Goal: Transaction & Acquisition: Purchase product/service

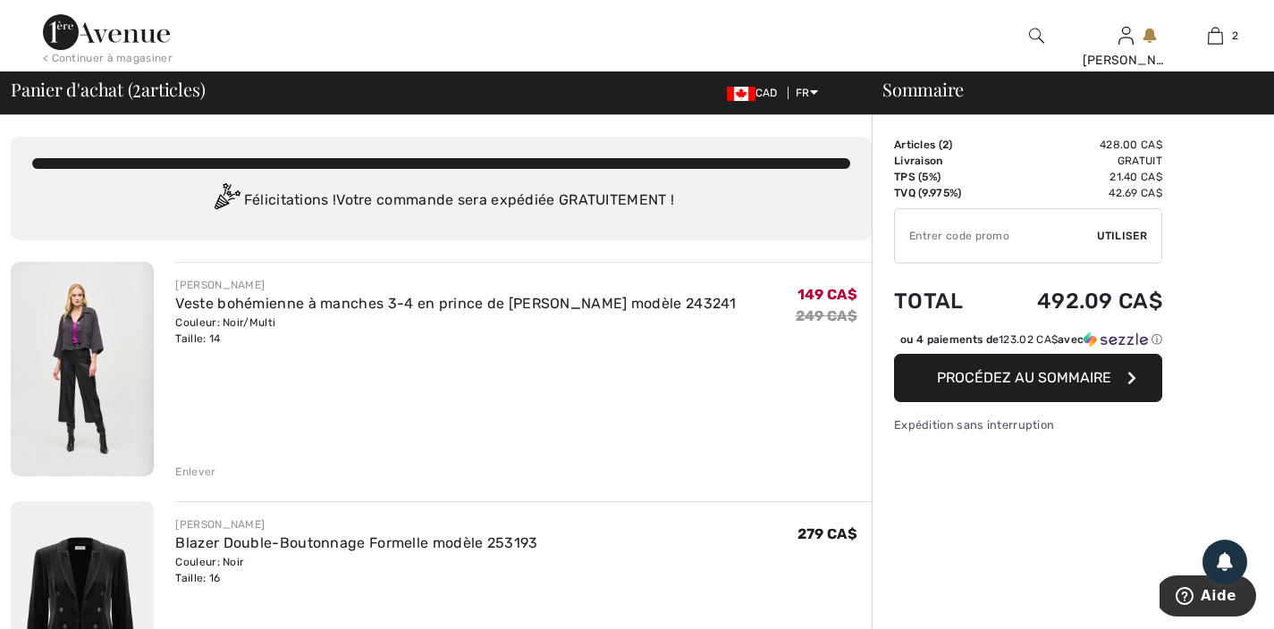
click at [1008, 241] on input "TEXT" at bounding box center [996, 236] width 202 height 54
paste input "SALEAVENUE"
type input "SALEAVENUE"
click at [1139, 235] on span "Utiliser" at bounding box center [1122, 236] width 50 height 16
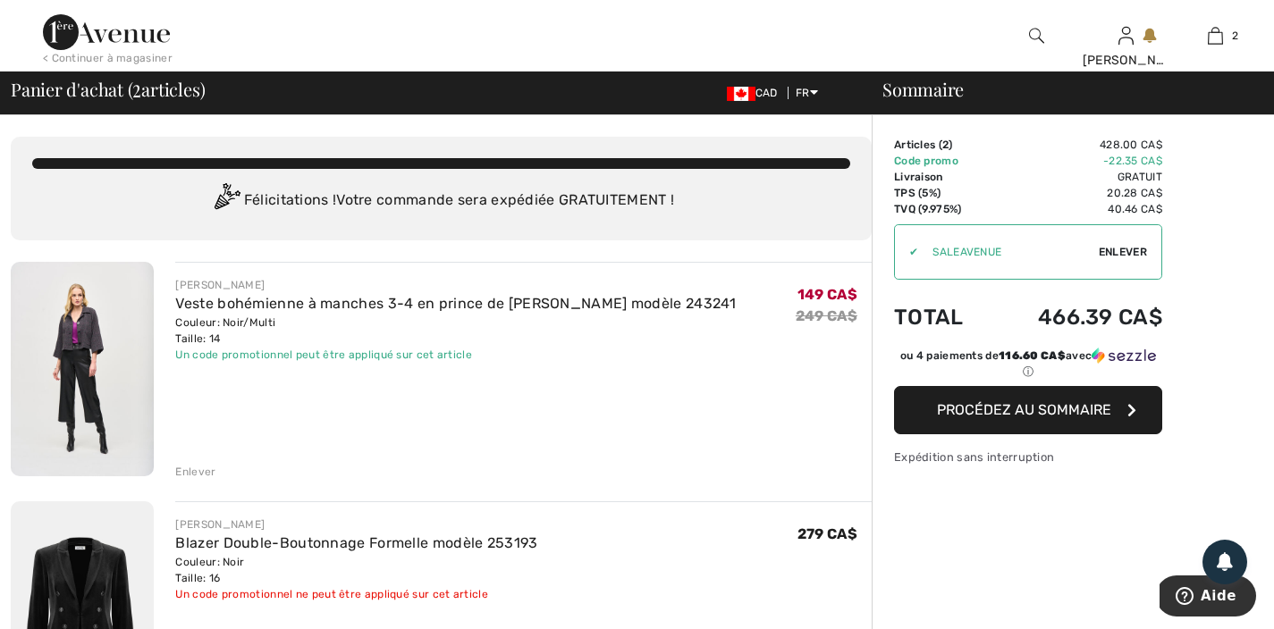
click at [192, 475] on div "Enlever" at bounding box center [195, 472] width 40 height 16
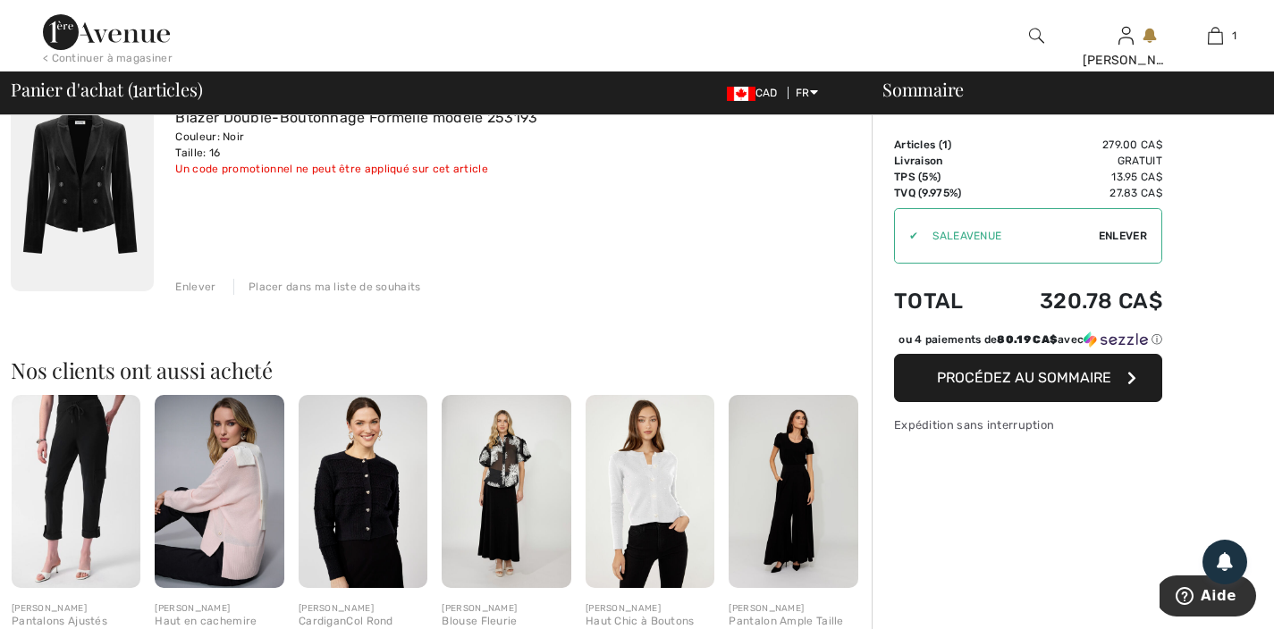
scroll to position [21, 0]
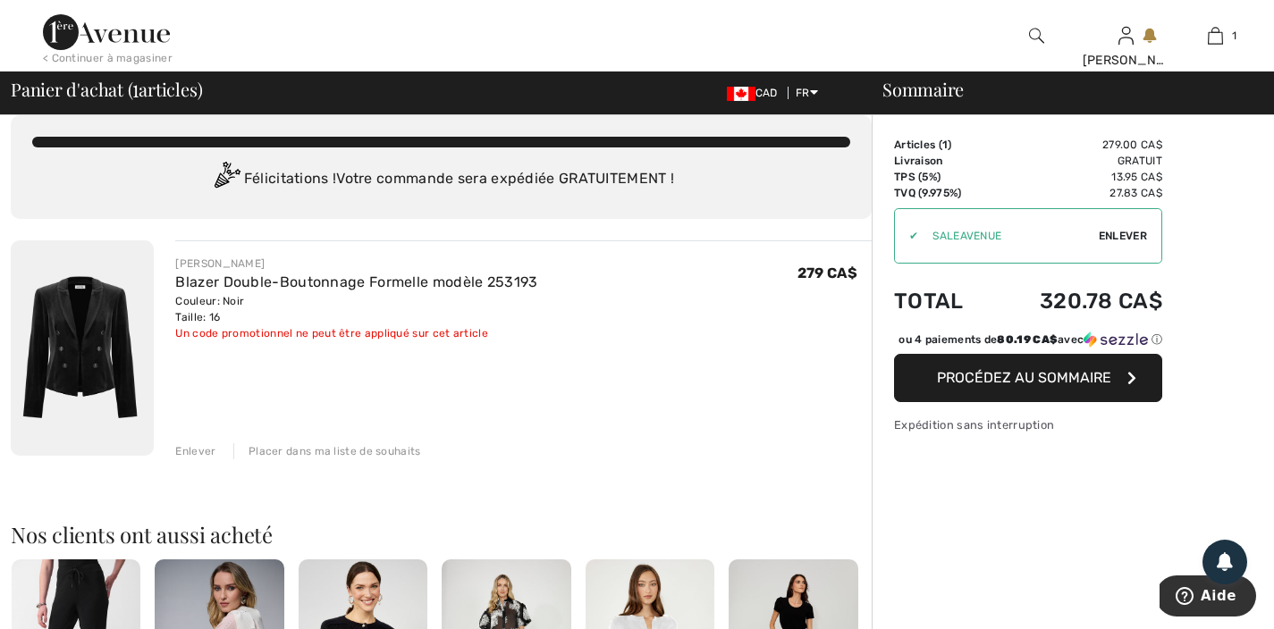
click at [105, 350] on img at bounding box center [82, 347] width 143 height 215
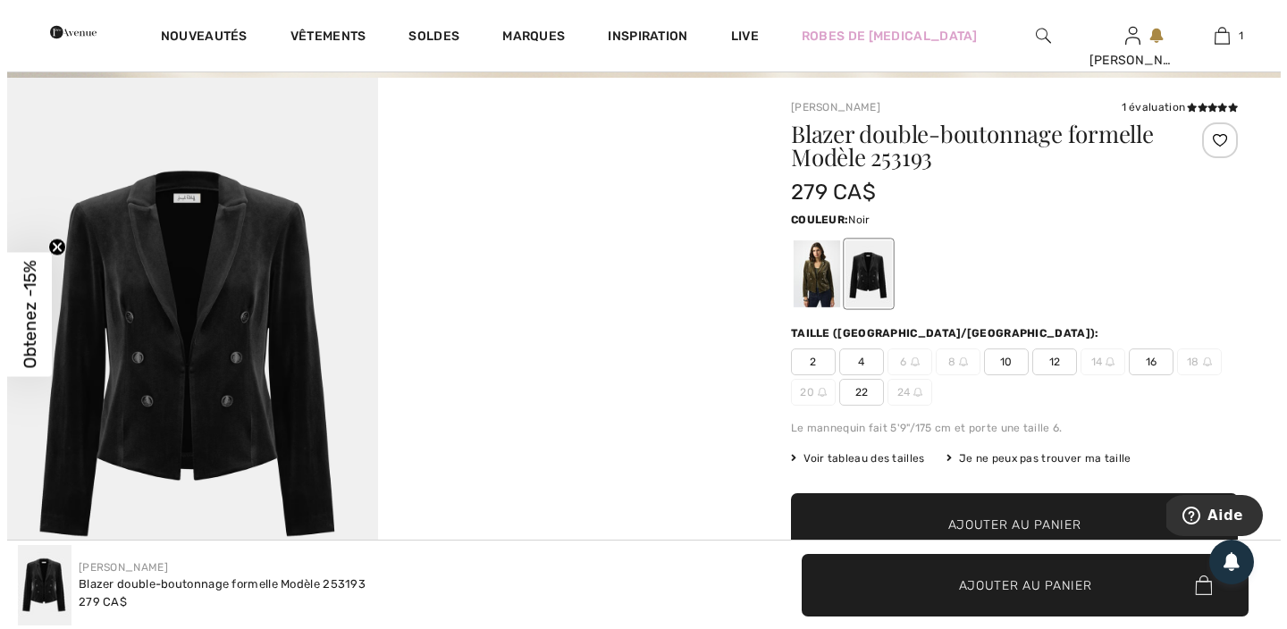
scroll to position [252, 0]
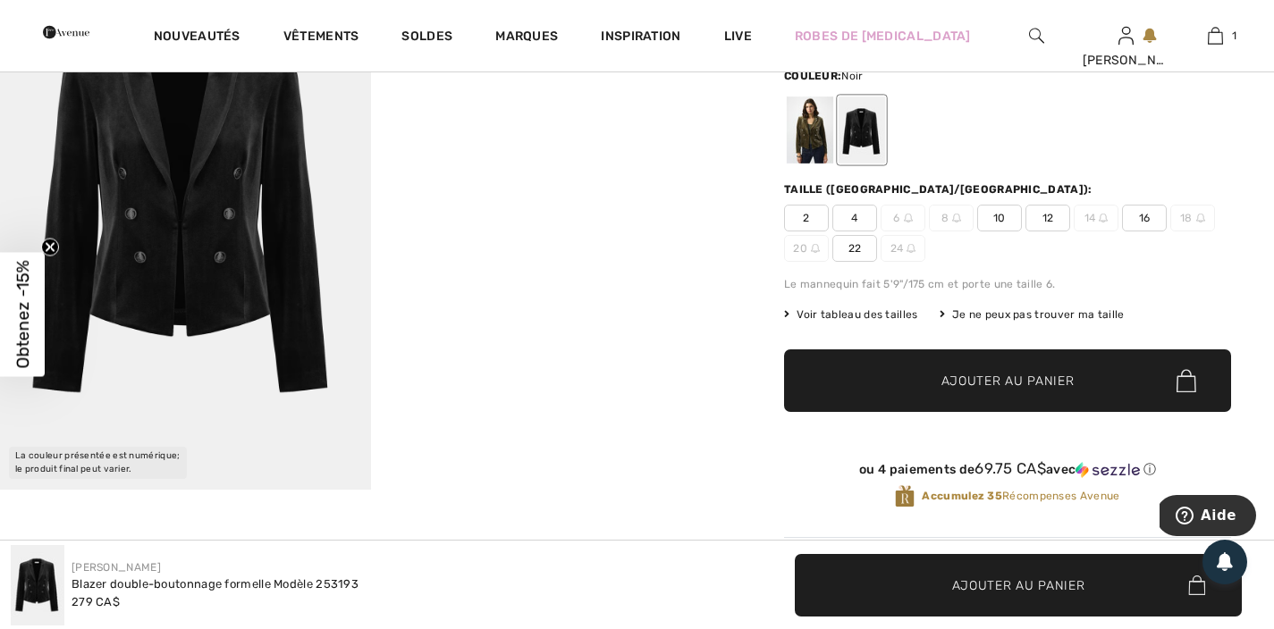
click at [226, 315] on img at bounding box center [185, 212] width 371 height 556
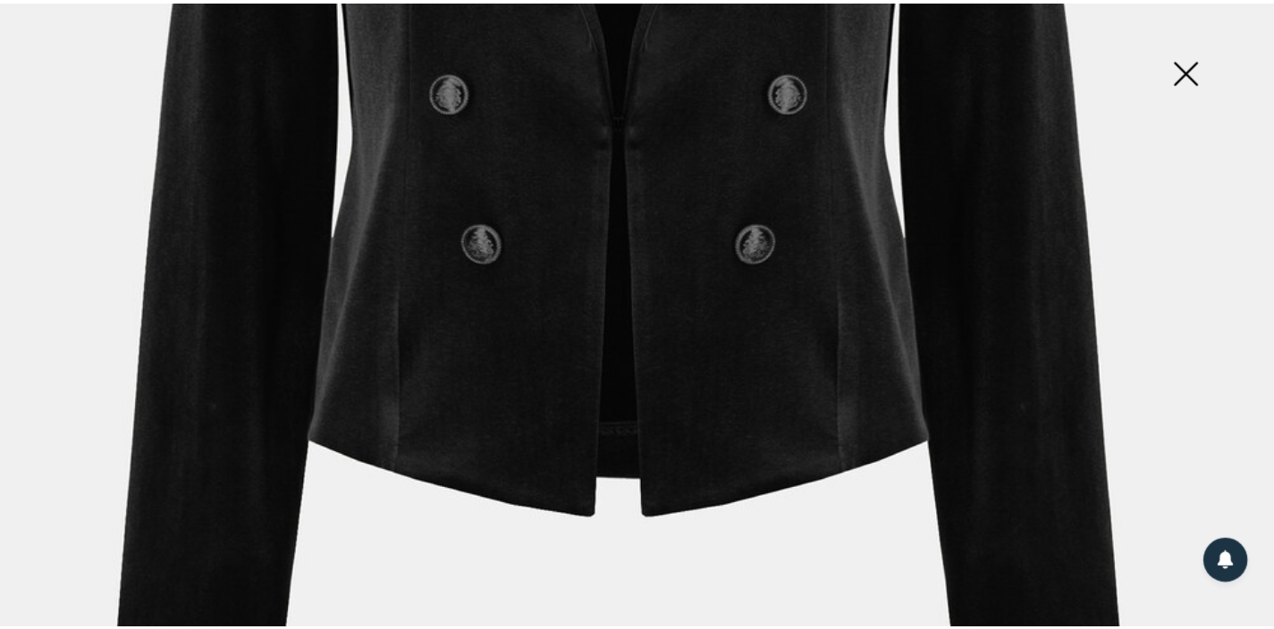
scroll to position [312, 0]
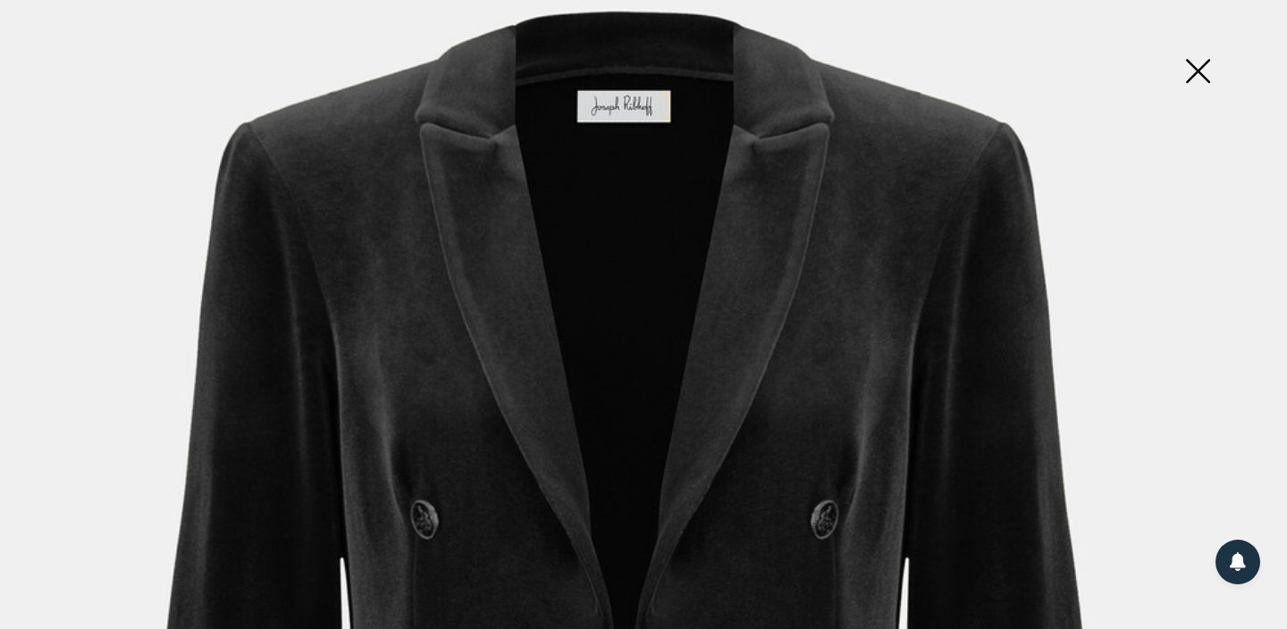
click at [1208, 77] on img at bounding box center [1197, 73] width 89 height 92
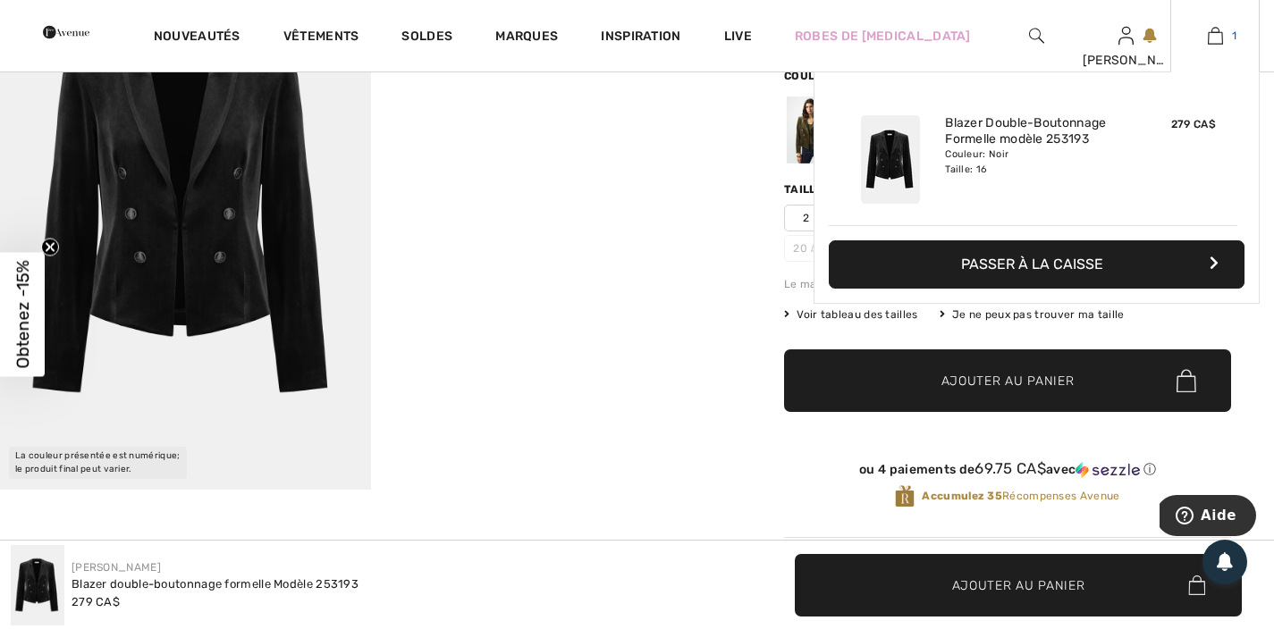
click at [1213, 38] on img at bounding box center [1214, 35] width 15 height 21
click at [1115, 257] on button "Passer à la caisse" at bounding box center [1037, 264] width 416 height 48
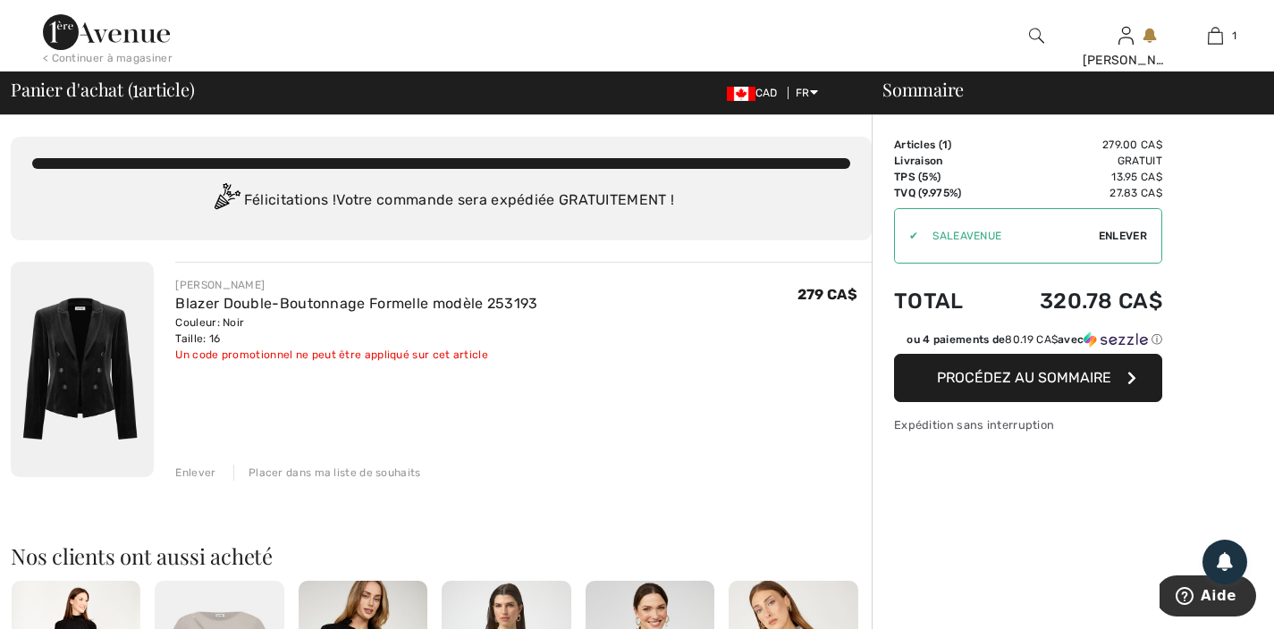
click at [1066, 390] on button "Procédez au sommaire" at bounding box center [1028, 378] width 268 height 48
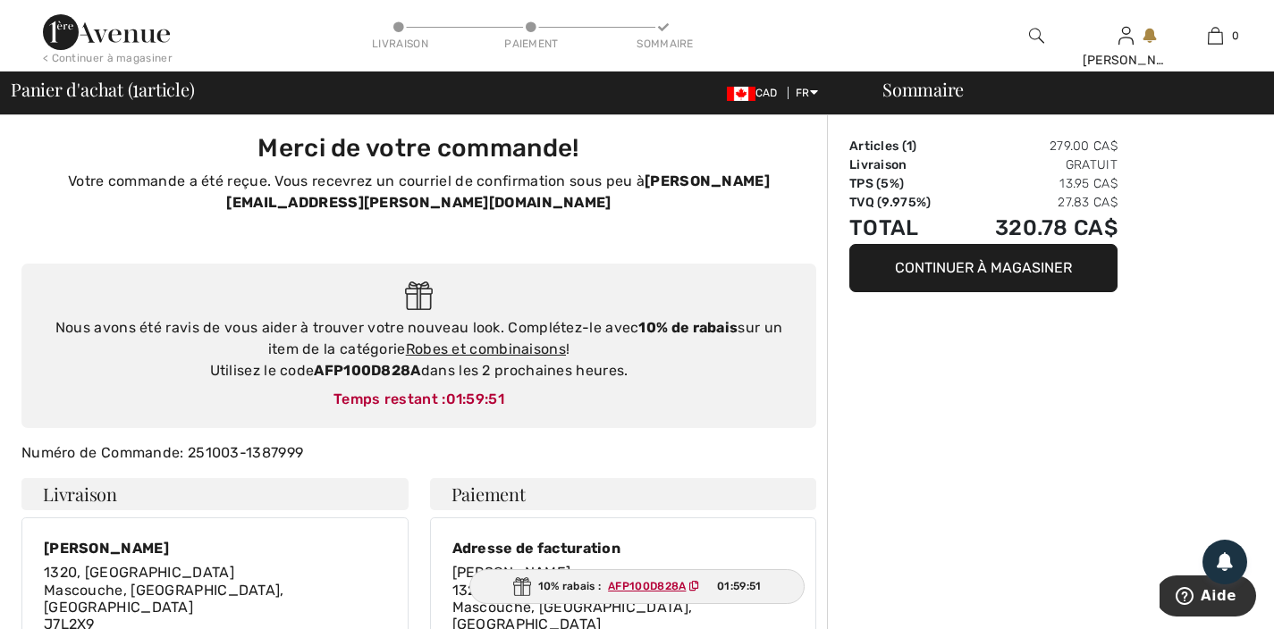
scroll to position [55, 0]
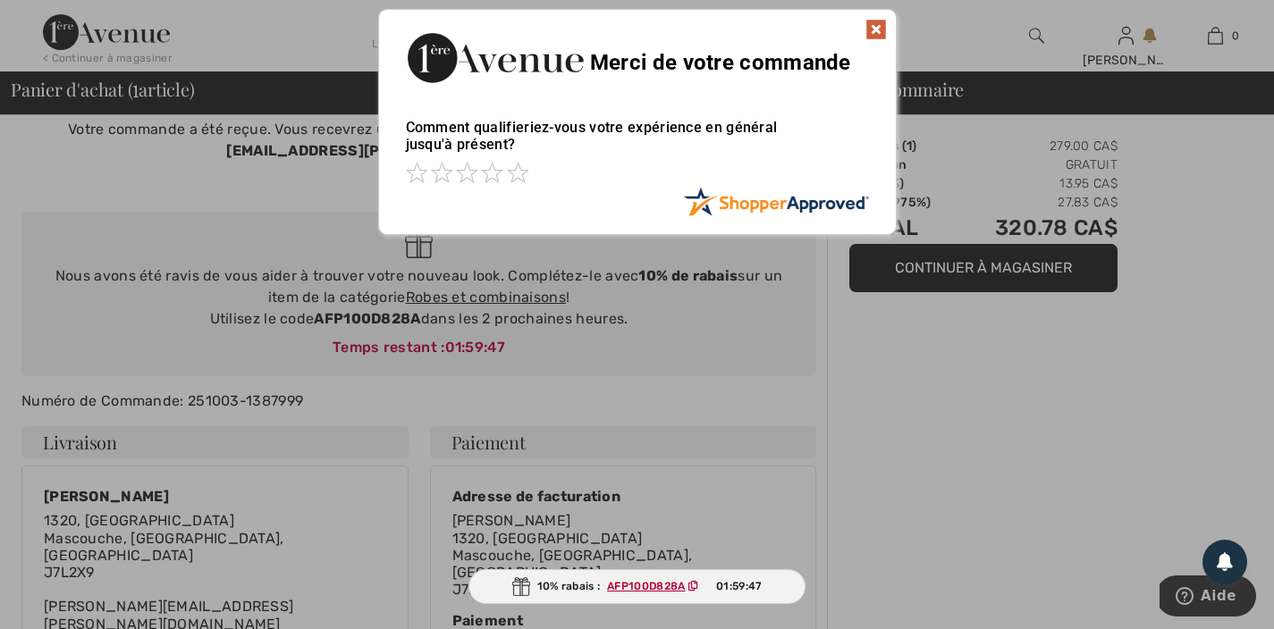
click at [875, 29] on img at bounding box center [875, 29] width 21 height 21
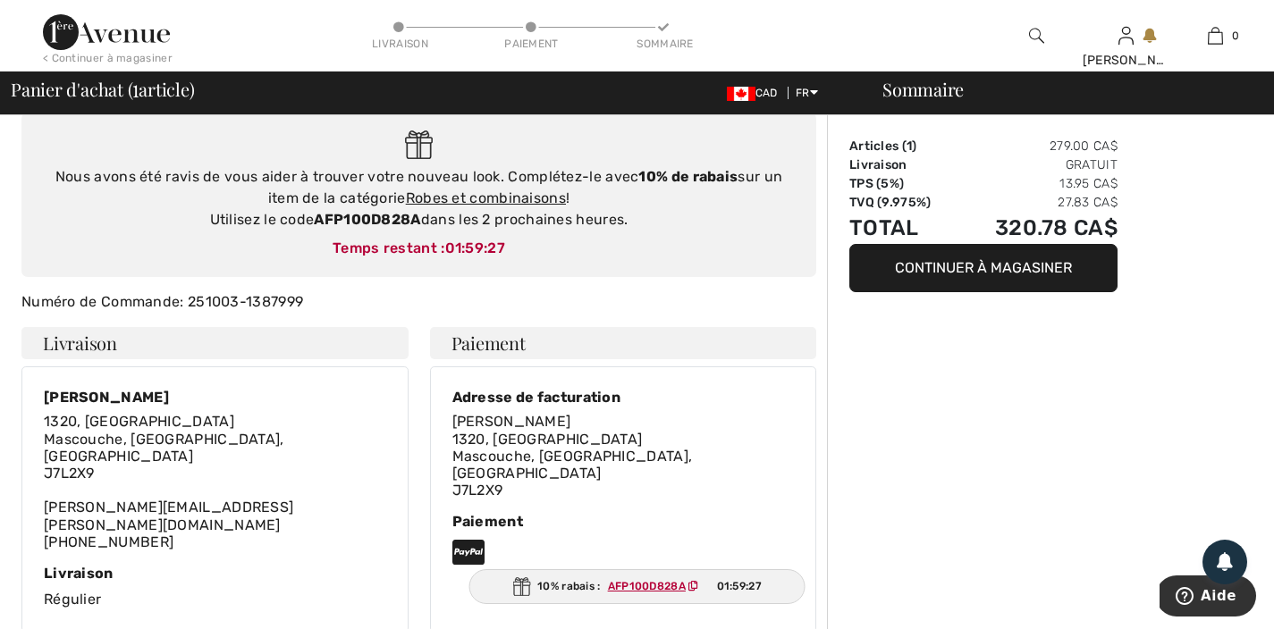
scroll to position [324, 0]
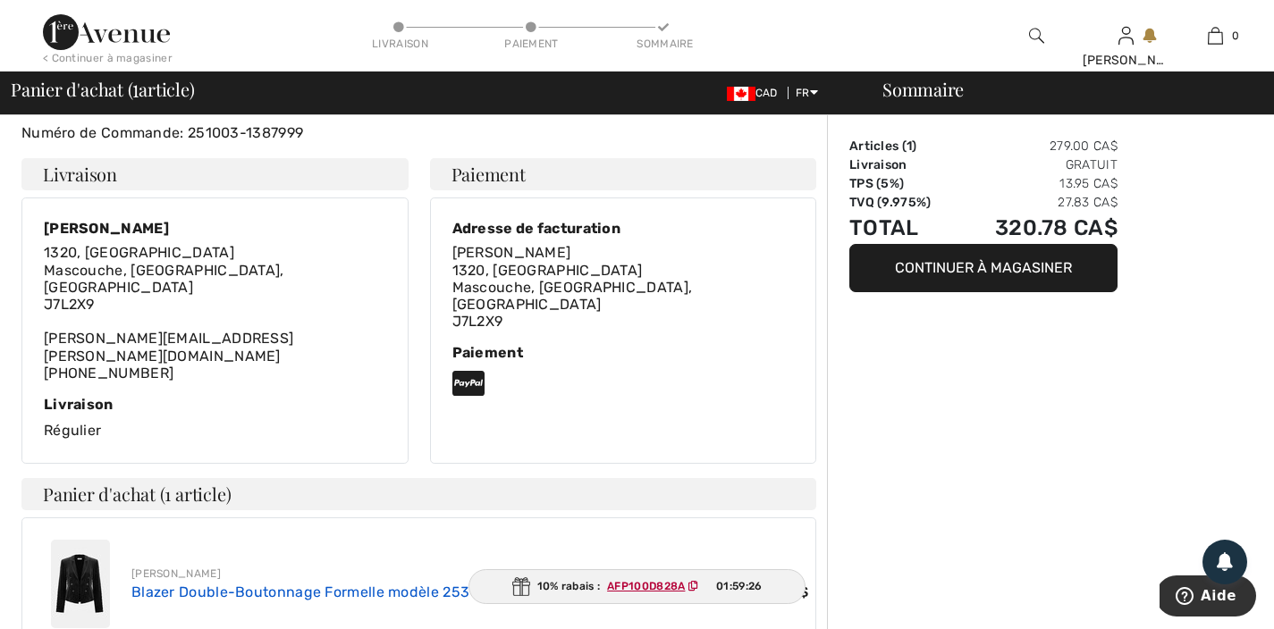
click at [253, 584] on link "Blazer Double-Boutonnage Formelle modèle 253193" at bounding box center [312, 592] width 362 height 17
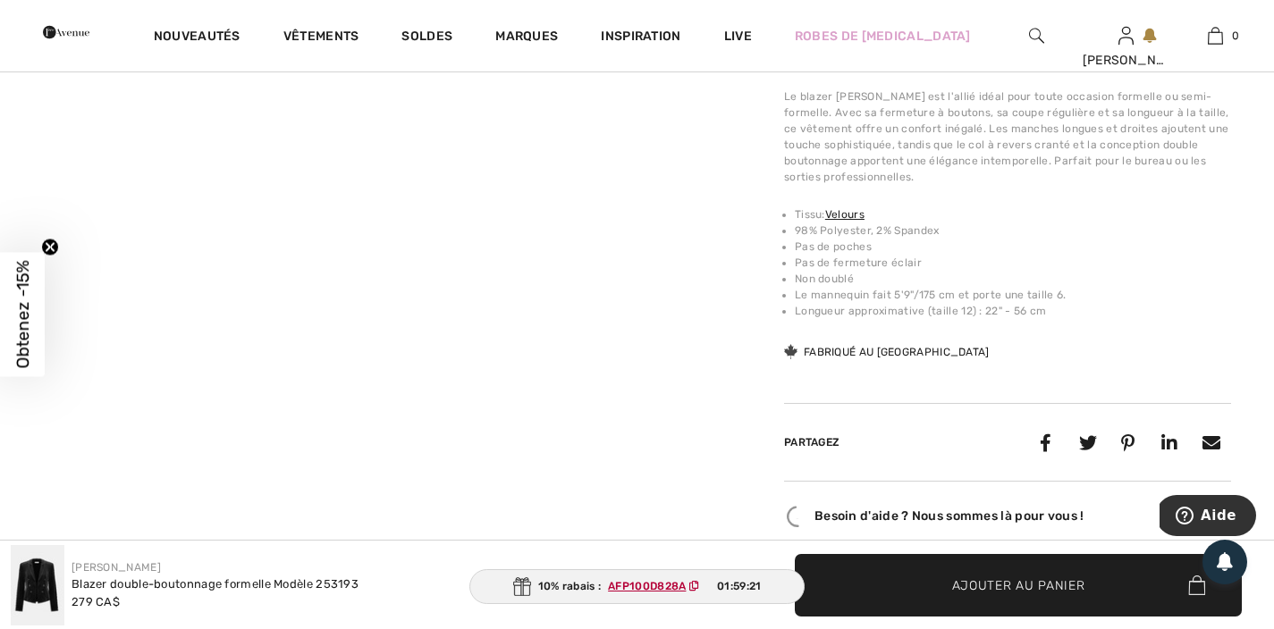
scroll to position [134, 0]
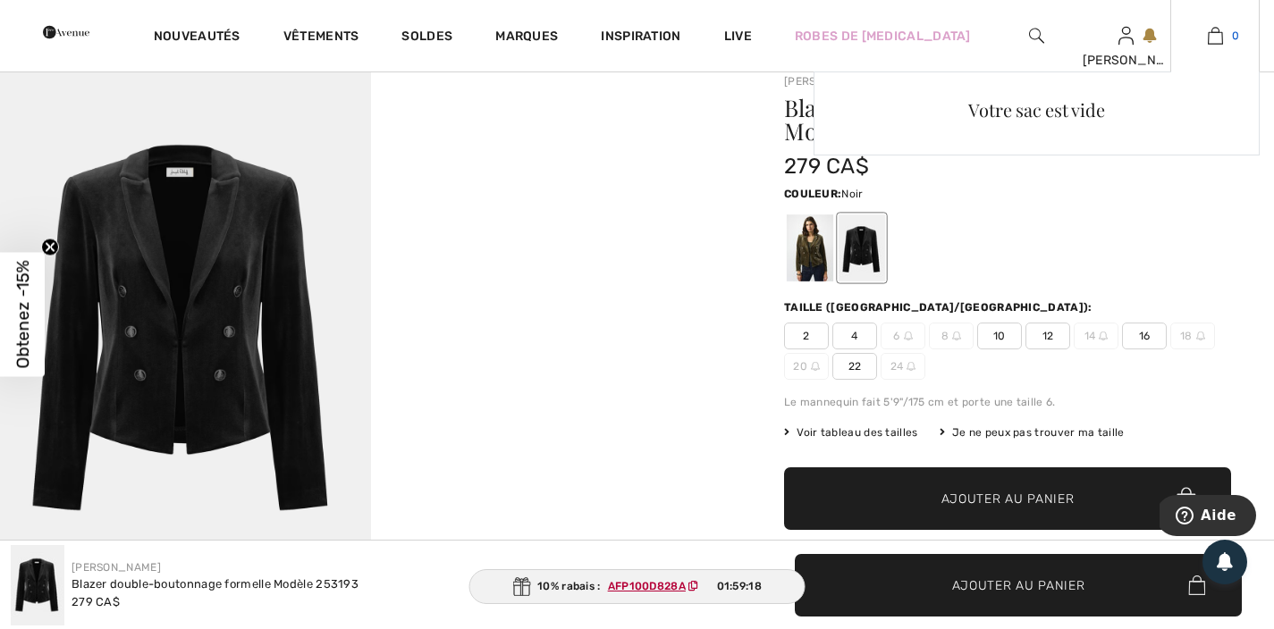
click at [1213, 34] on img at bounding box center [1214, 35] width 15 height 21
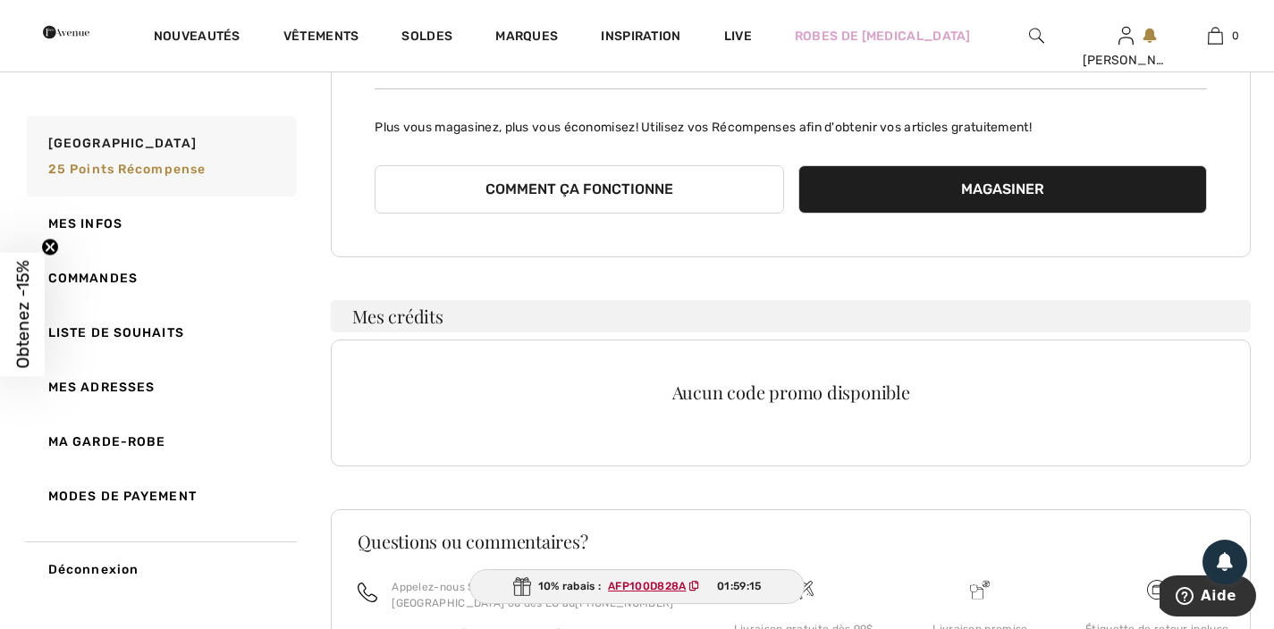
scroll to position [6, 0]
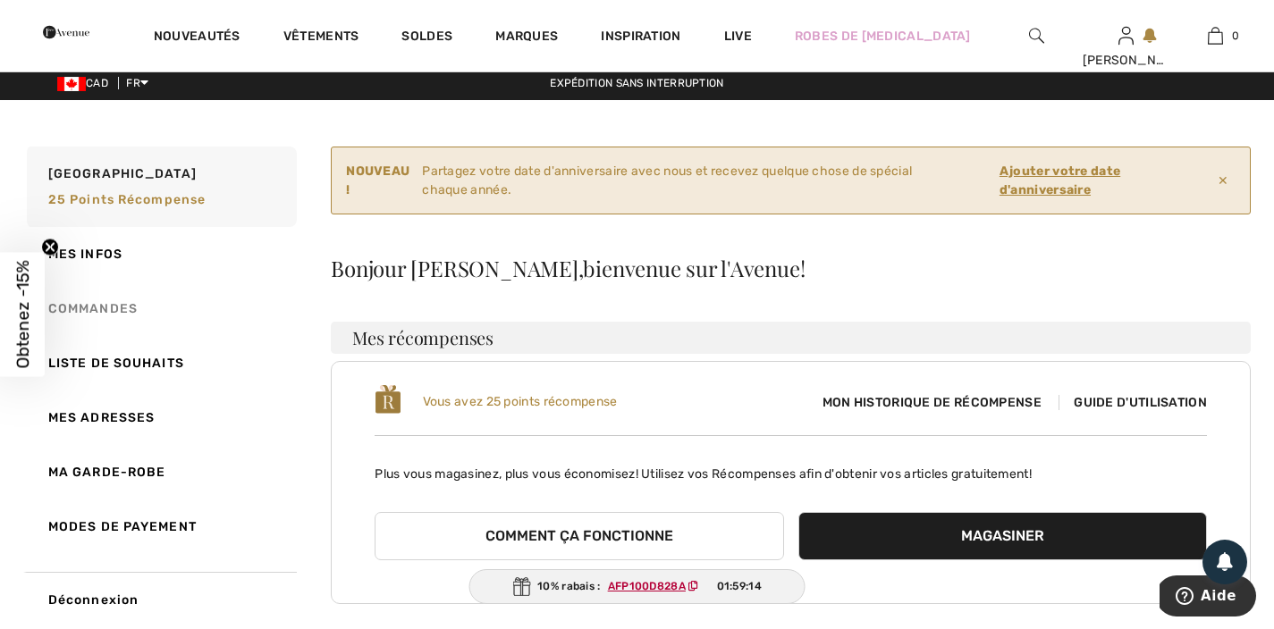
click at [112, 301] on link "Commandes" at bounding box center [159, 309] width 273 height 55
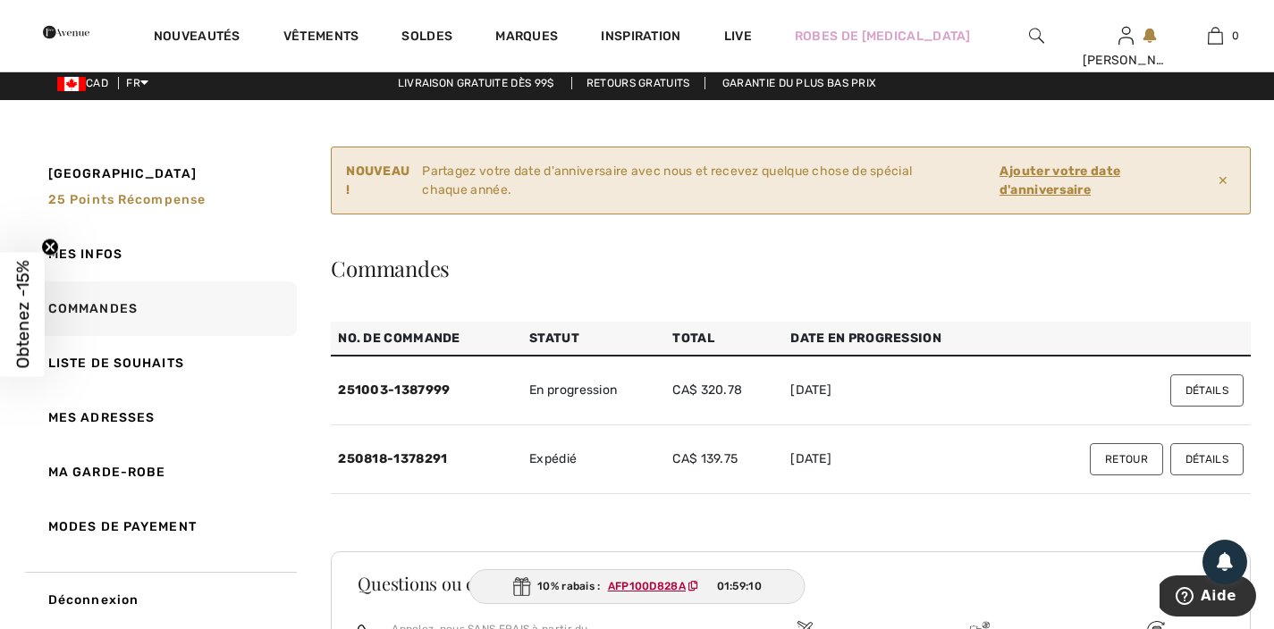
click at [1217, 388] on button "Détails" at bounding box center [1206, 390] width 73 height 32
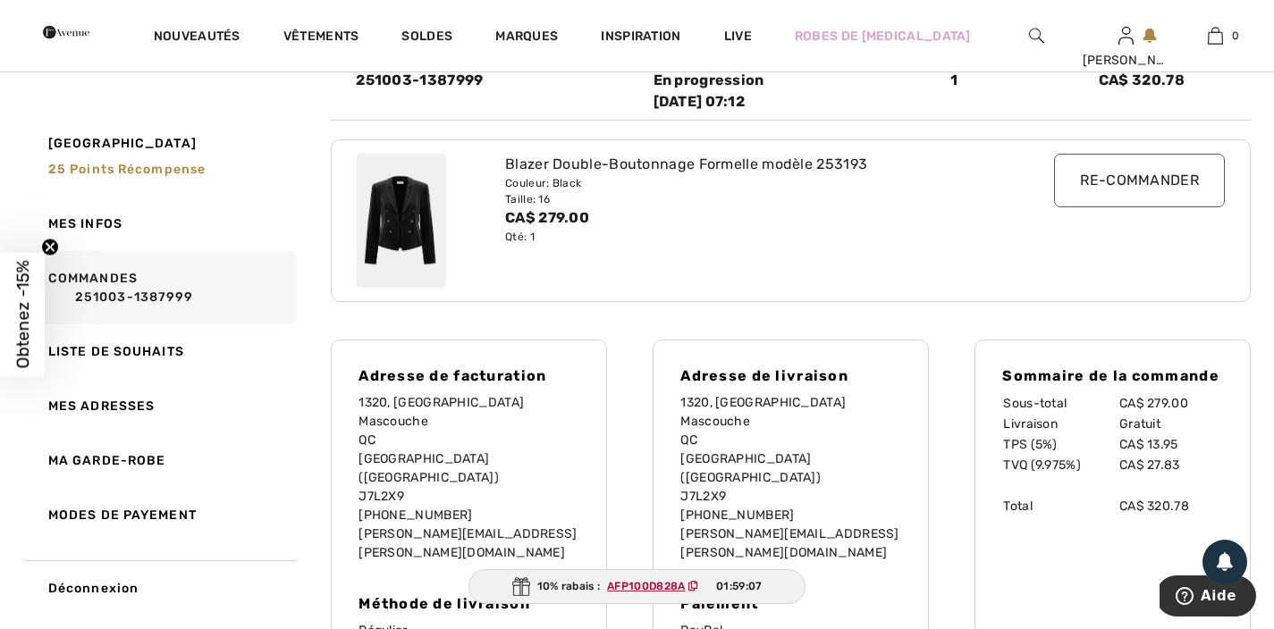
scroll to position [202, 0]
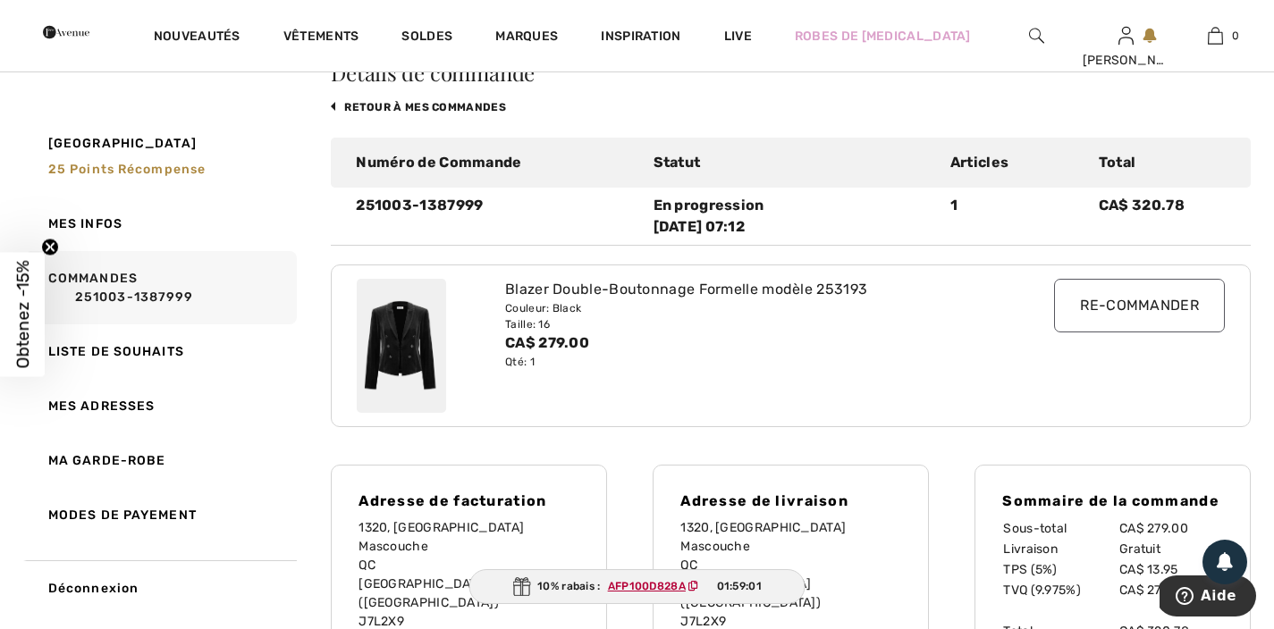
click at [1161, 313] on input "Re-commander" at bounding box center [1139, 306] width 171 height 54
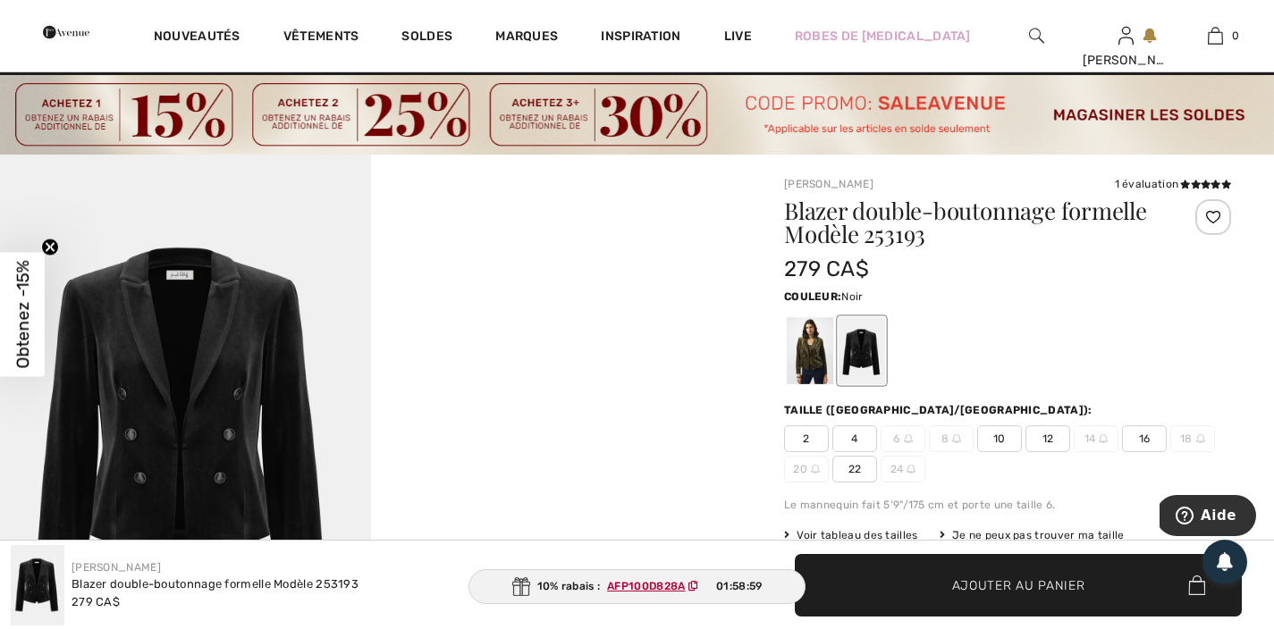
scroll to position [125, 0]
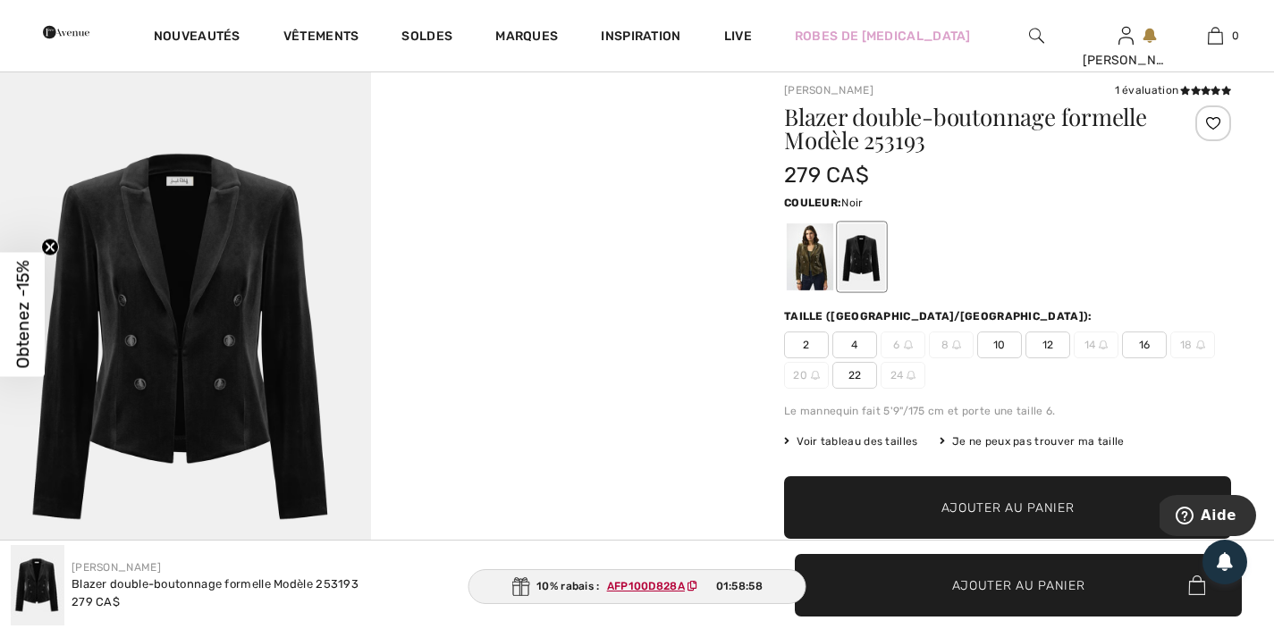
click at [1141, 349] on span "16" at bounding box center [1144, 345] width 45 height 27
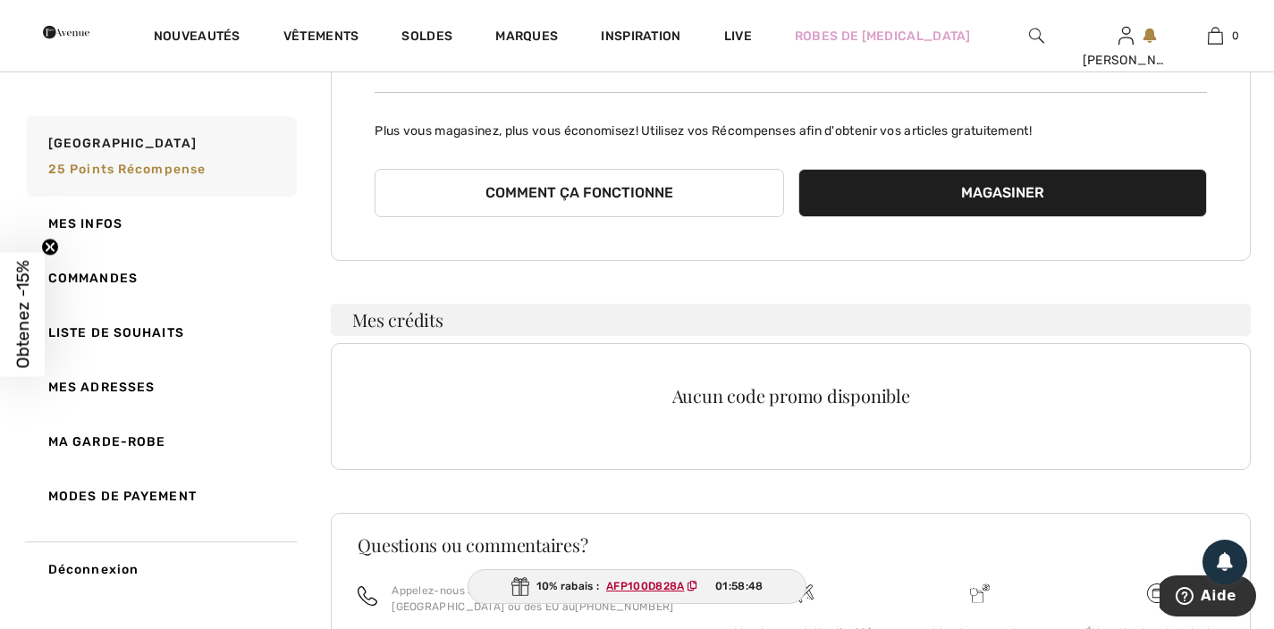
scroll to position [378, 0]
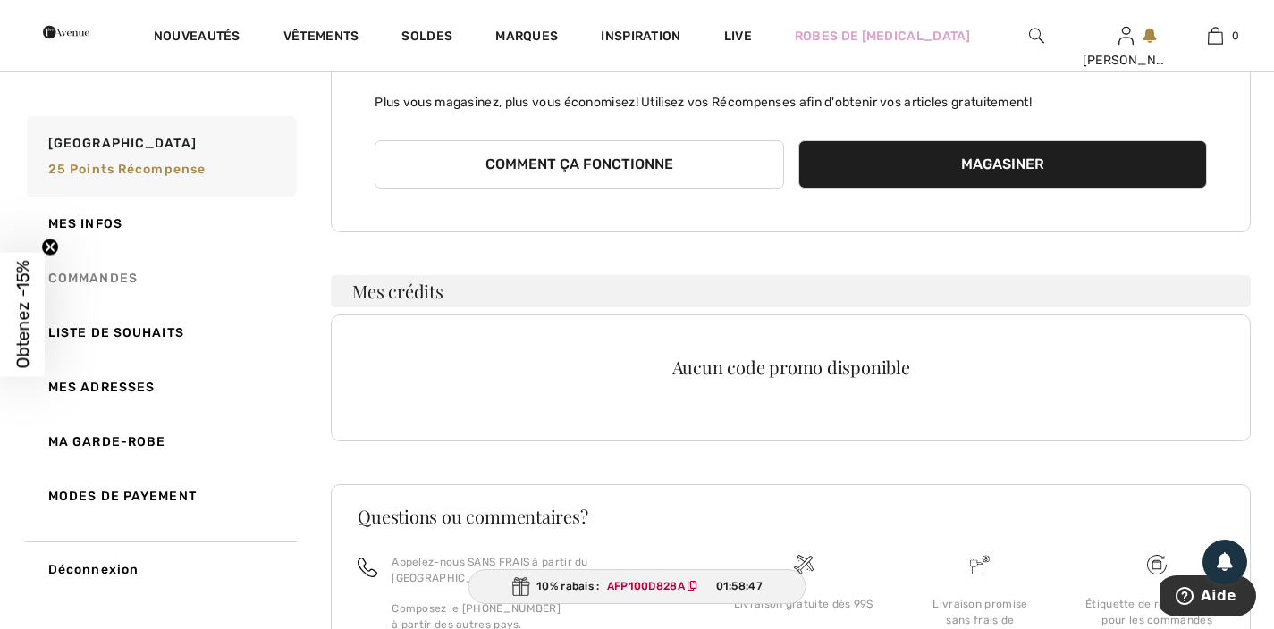
click at [136, 280] on link "Commandes" at bounding box center [159, 278] width 273 height 55
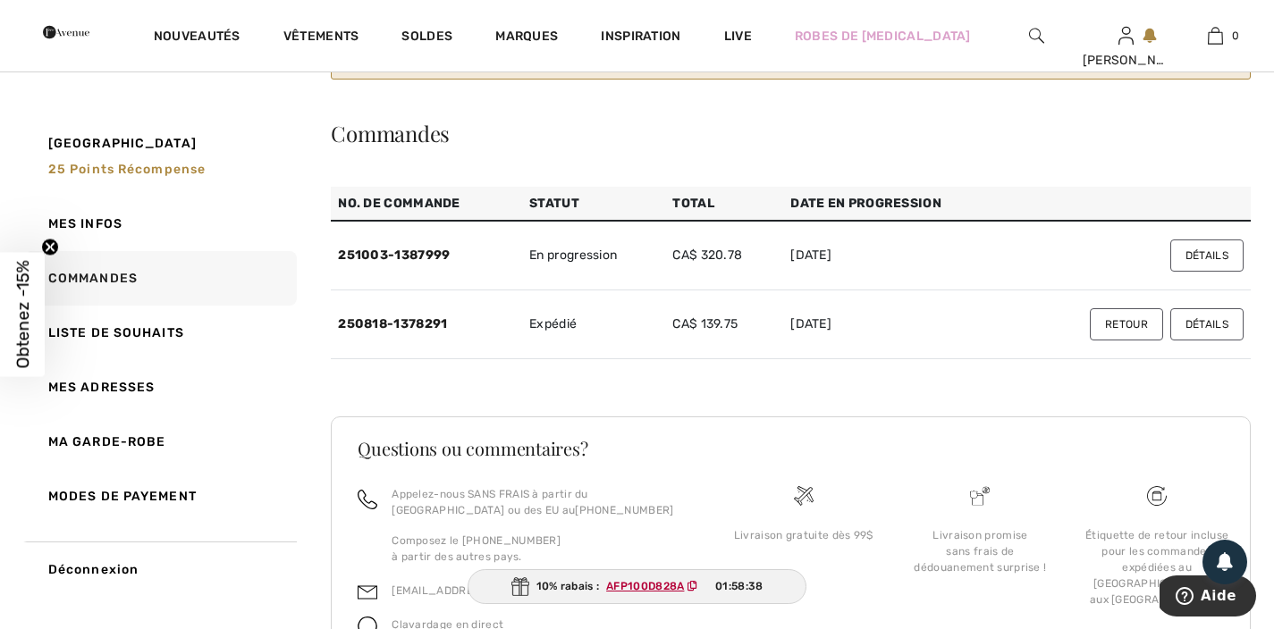
scroll to position [0, 0]
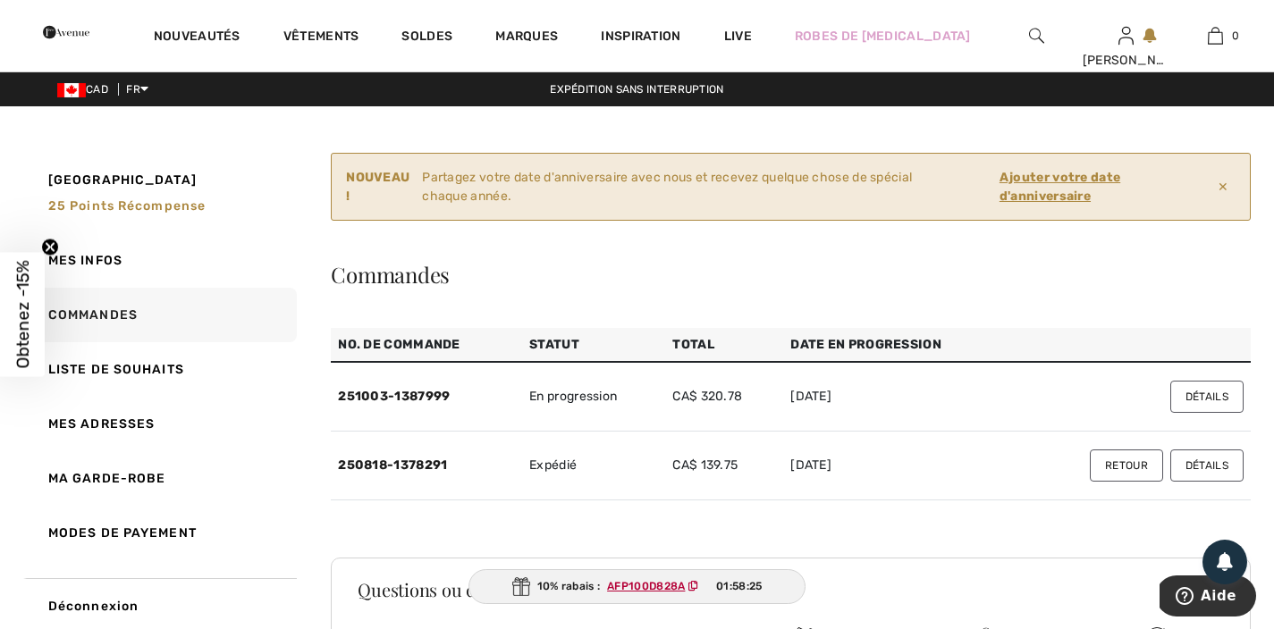
click at [1202, 396] on button "Détails" at bounding box center [1206, 397] width 73 height 32
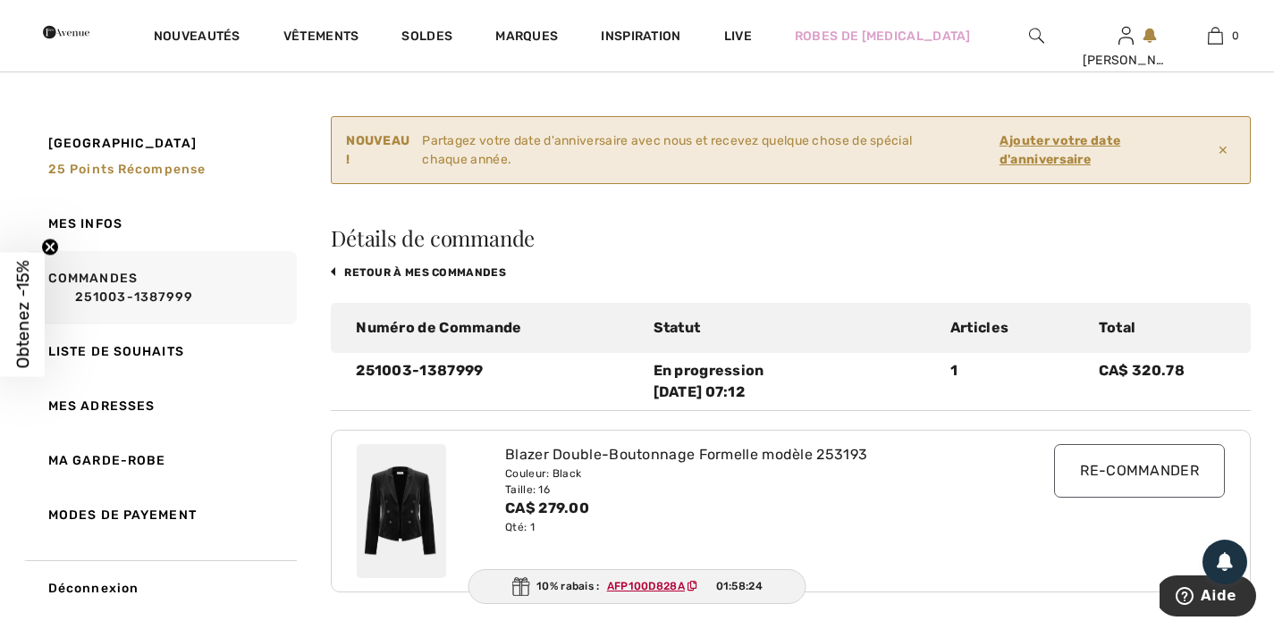
scroll to position [353, 0]
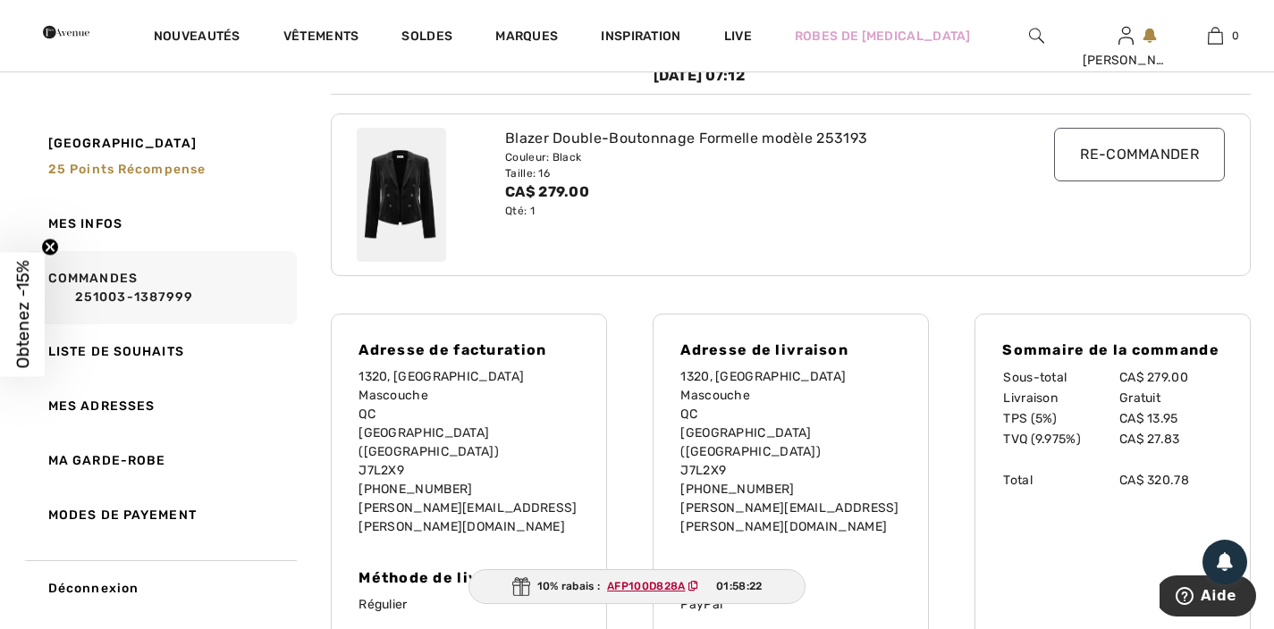
click at [645, 138] on div "Blazer Double-Boutonnage Formelle modèle 253193" at bounding box center [753, 138] width 497 height 21
click at [397, 205] on img at bounding box center [401, 195] width 89 height 134
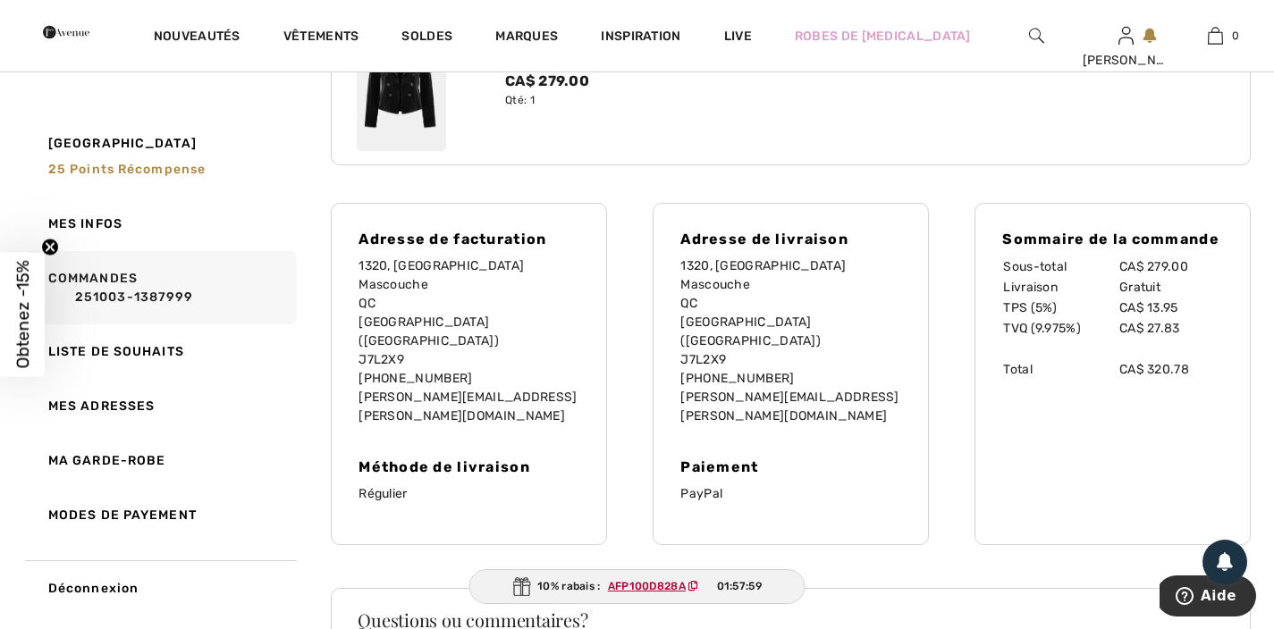
scroll to position [101, 0]
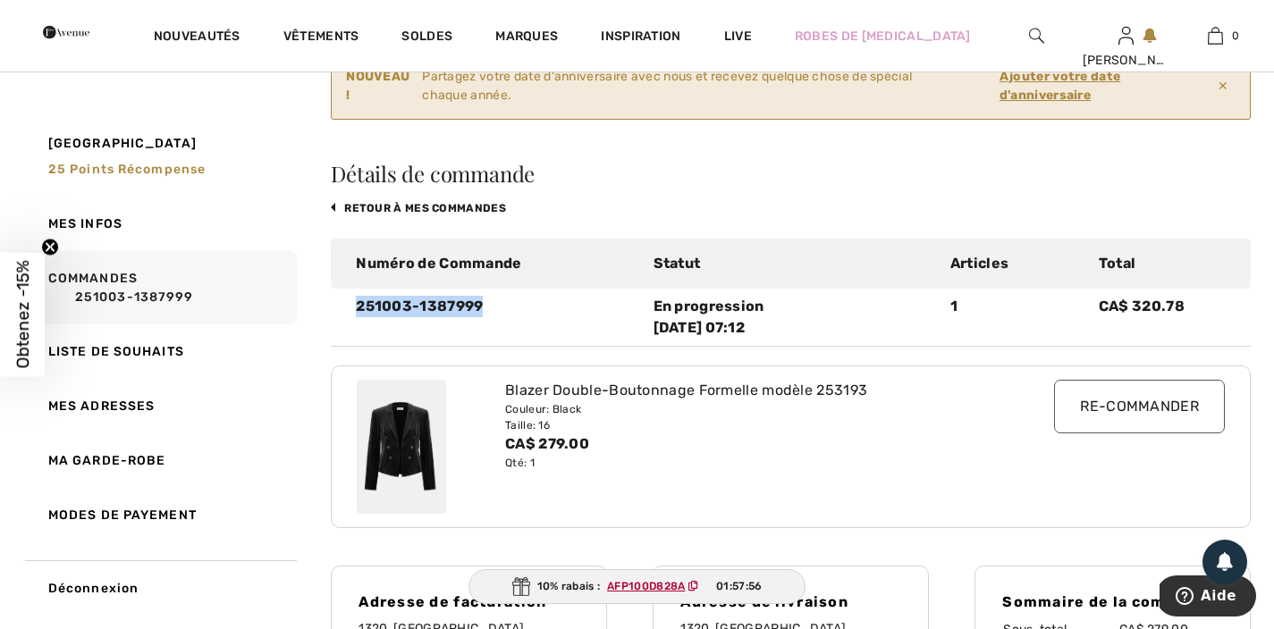
drag, startPoint x: 344, startPoint y: 303, endPoint x: 529, endPoint y: 318, distance: 185.6
click at [529, 318] on div "251003-1387999 En progression 2025-10-03 07:12 1 CA$ 320.78" at bounding box center [791, 317] width 920 height 43
copy div "251003-1387999"
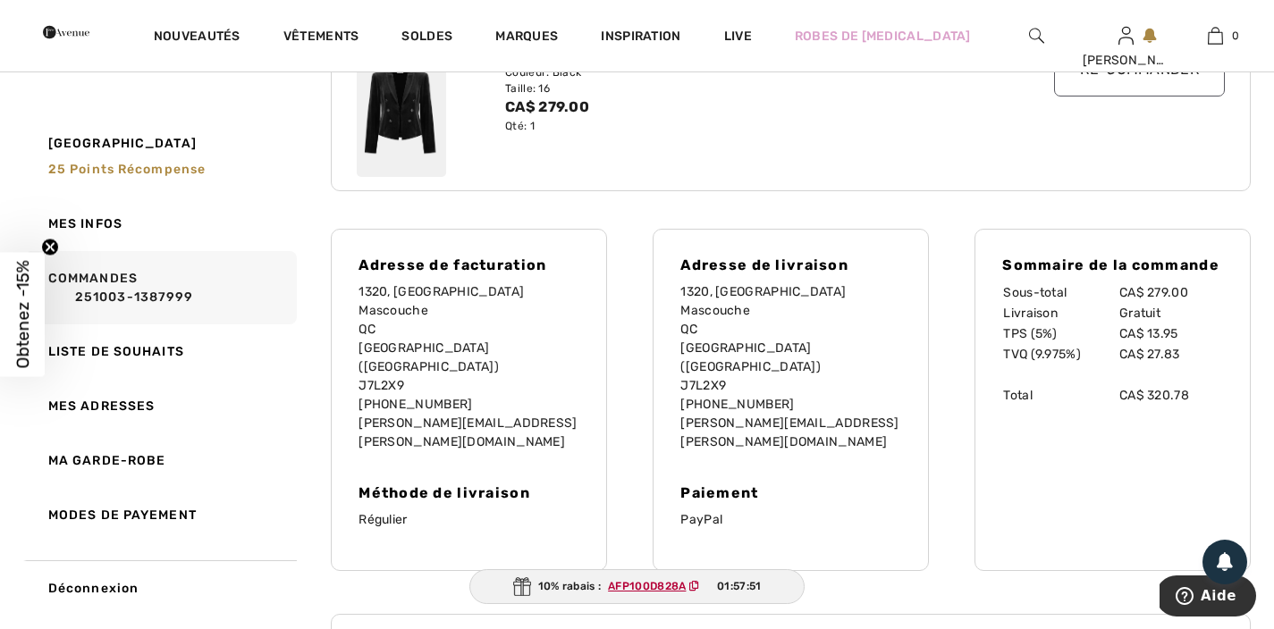
scroll to position [698, 0]
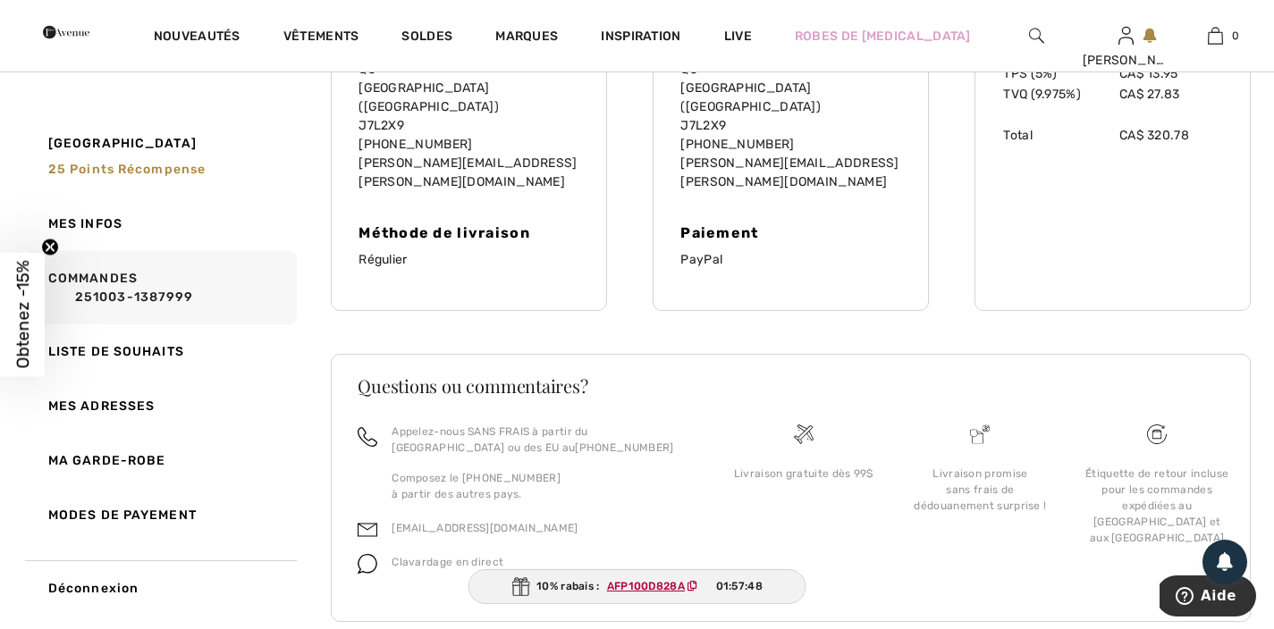
click at [374, 520] on img at bounding box center [368, 530] width 20 height 20
click at [417, 556] on span "Clavardage en direct" at bounding box center [447, 562] width 112 height 13
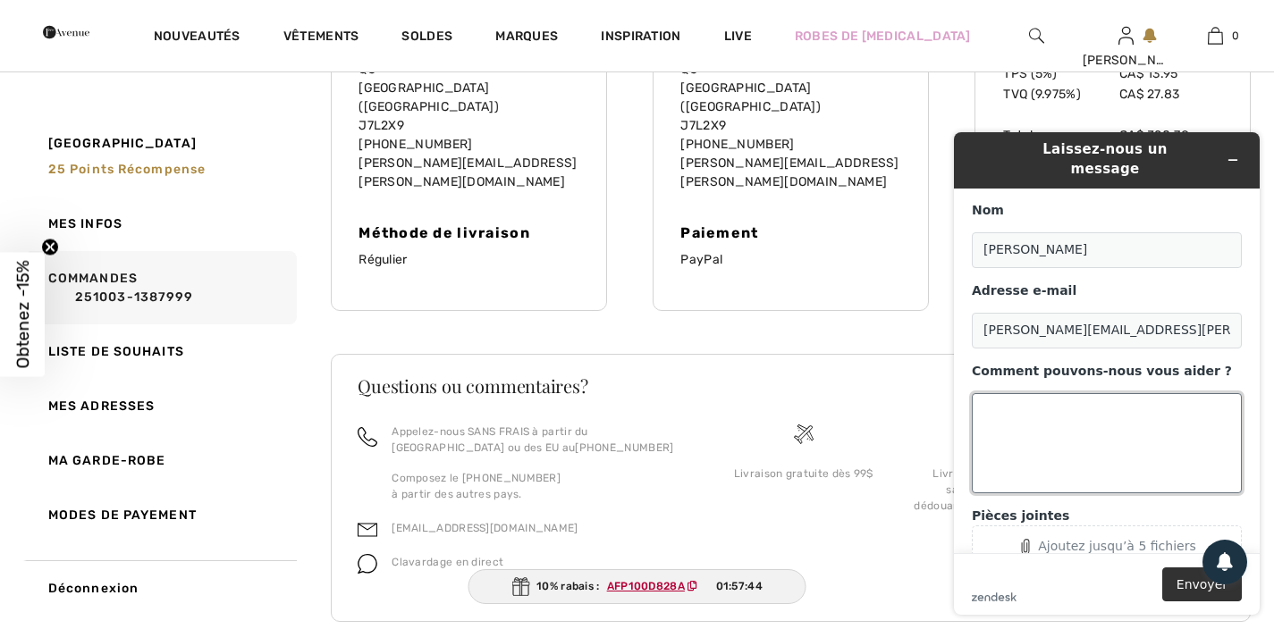
click at [1022, 393] on textarea "Comment pouvons-nous vous aider ?" at bounding box center [1107, 443] width 270 height 100
paste textarea "251003-1387999"
click at [984, 394] on textarea "251003-1387999" at bounding box center [1107, 443] width 270 height 100
click at [1177, 396] on textarea "Commande 251003-1387999" at bounding box center [1107, 443] width 270 height 100
type textarea "Commande 251003-1387999 Bonjour, je vois que le code de promotion"
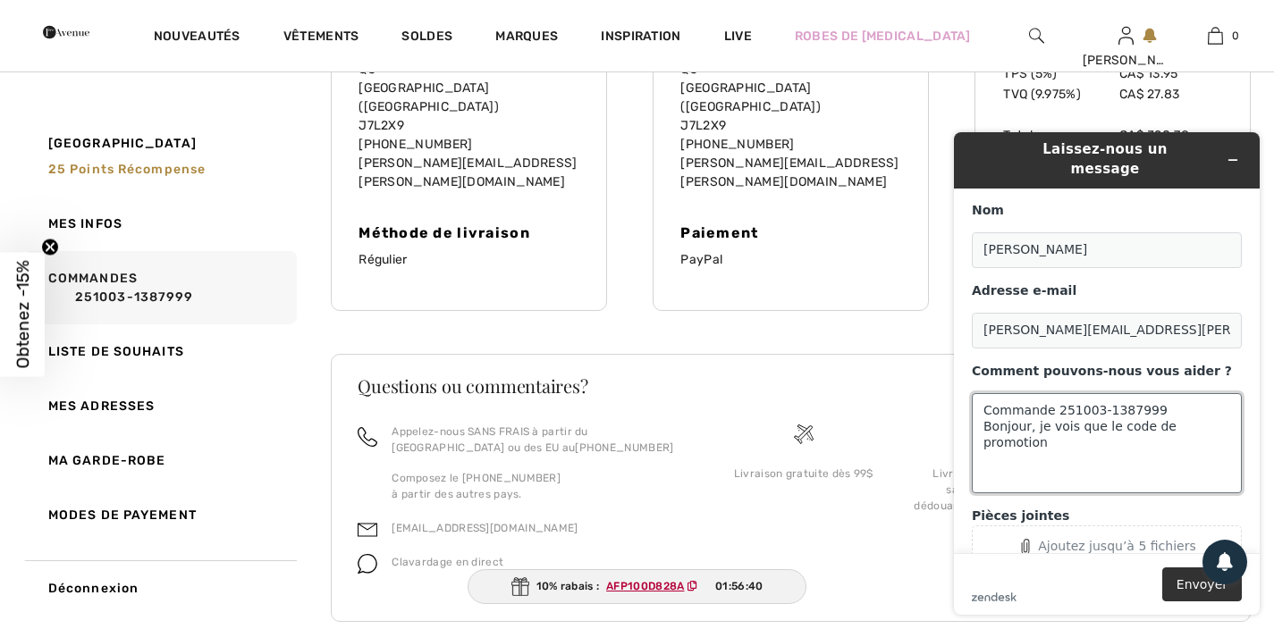
drag, startPoint x: 1224, startPoint y: 410, endPoint x: 955, endPoint y: 382, distance: 269.6
click at [955, 382] on form "Nom Genevieve Perreault Adresse e-mail perreault.genevieve@videotron.ca Comment…" at bounding box center [1107, 402] width 306 height 426
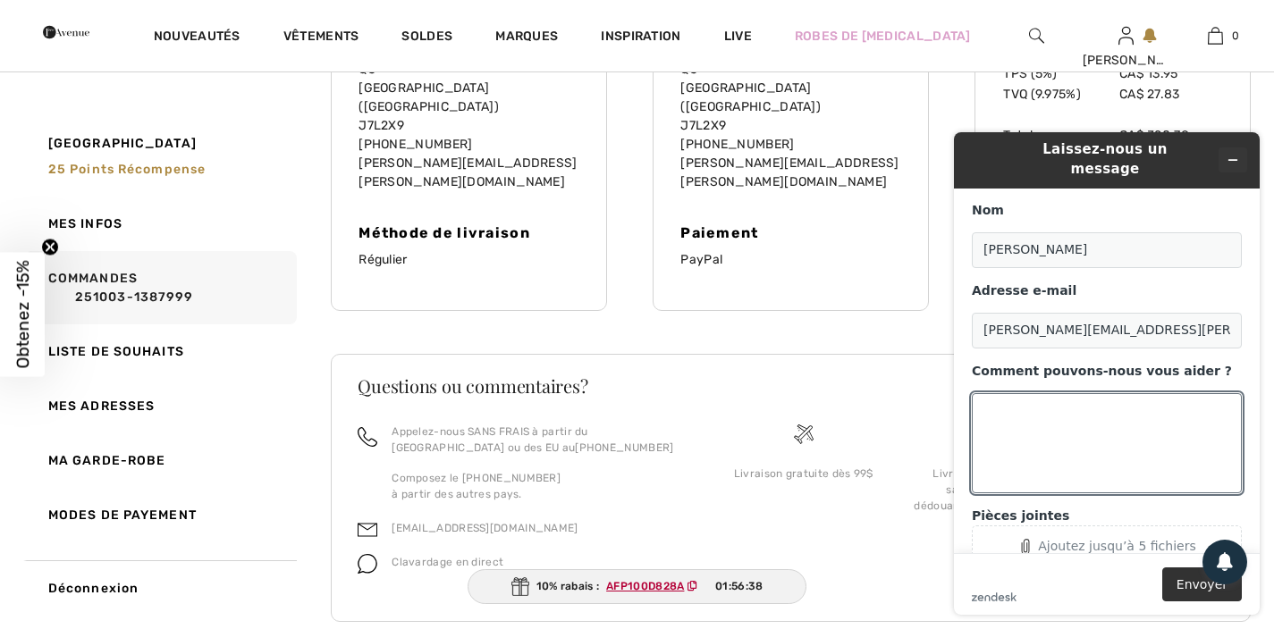
click at [1241, 161] on button "Réduire le widget" at bounding box center [1232, 159] width 29 height 25
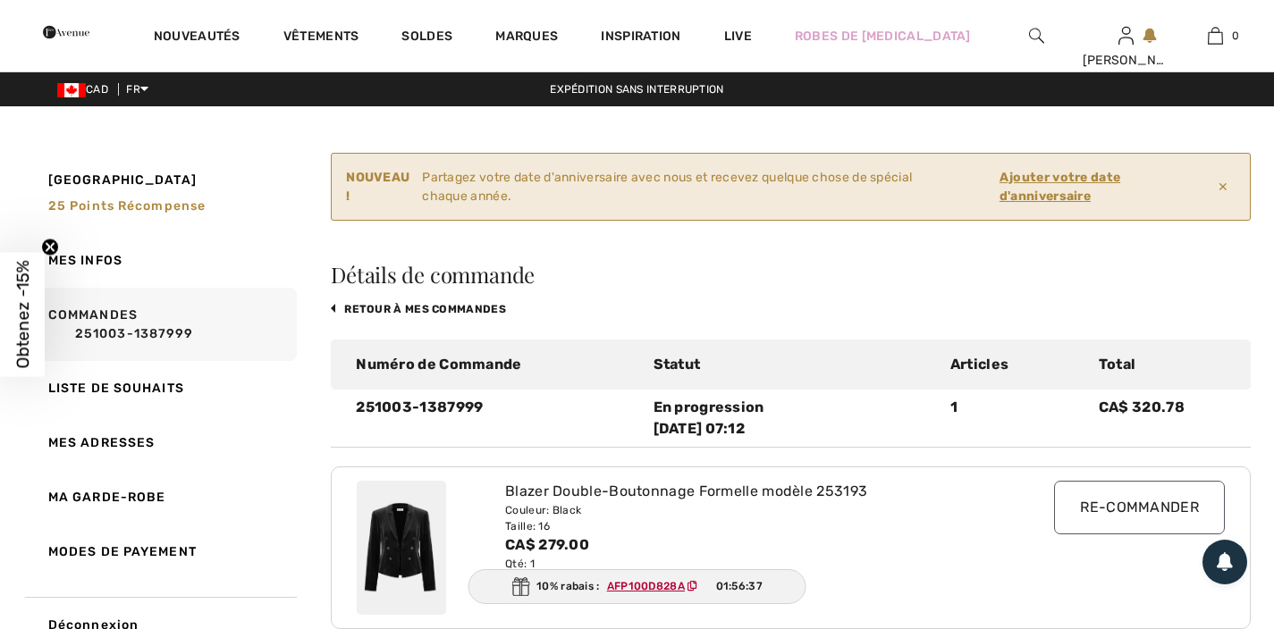
scroll to position [337, 0]
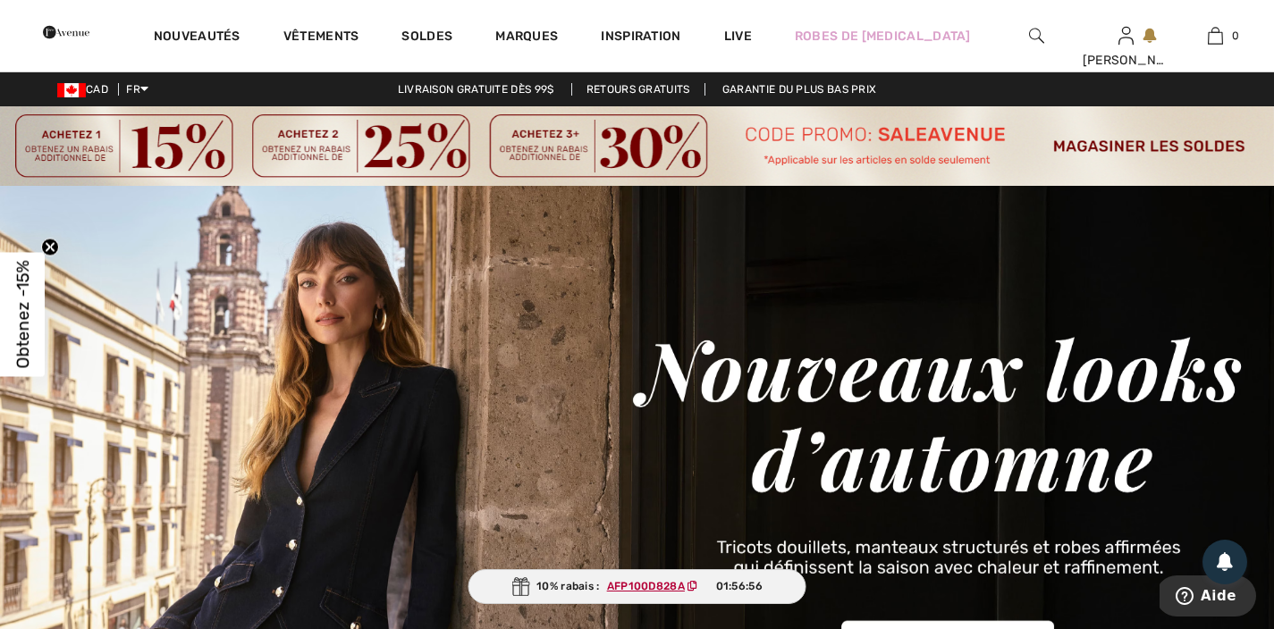
drag, startPoint x: 879, startPoint y: 134, endPoint x: 985, endPoint y: 130, distance: 106.5
click at [1140, 147] on img at bounding box center [637, 146] width 1274 height 80
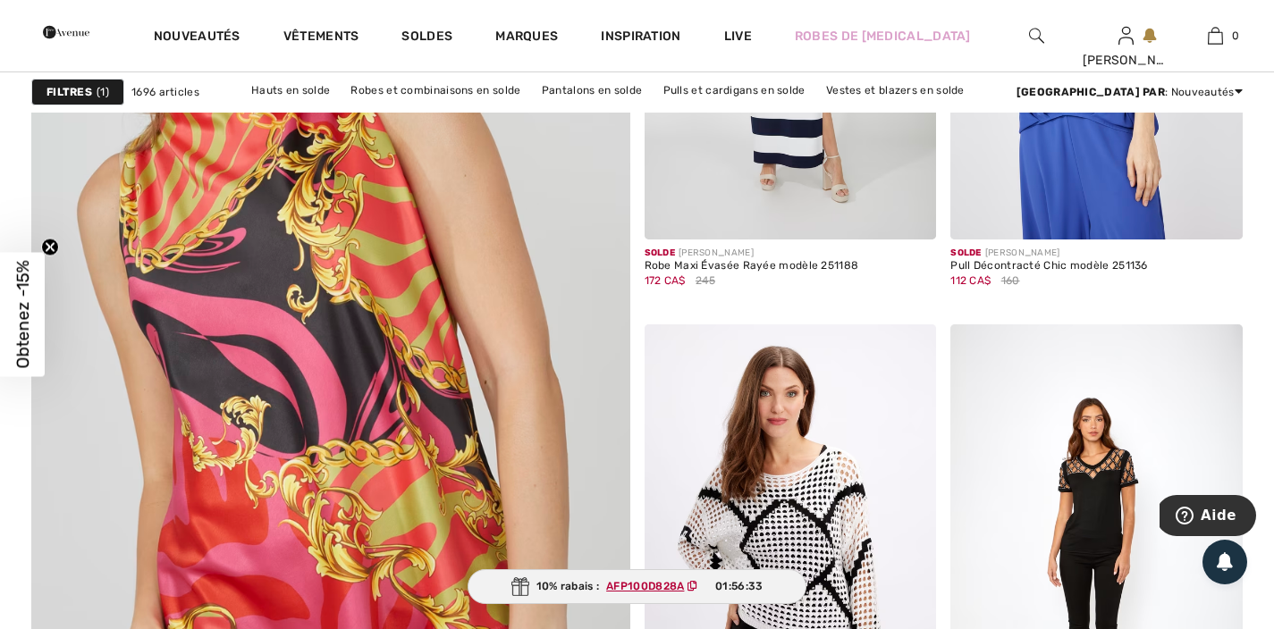
scroll to position [5309, 0]
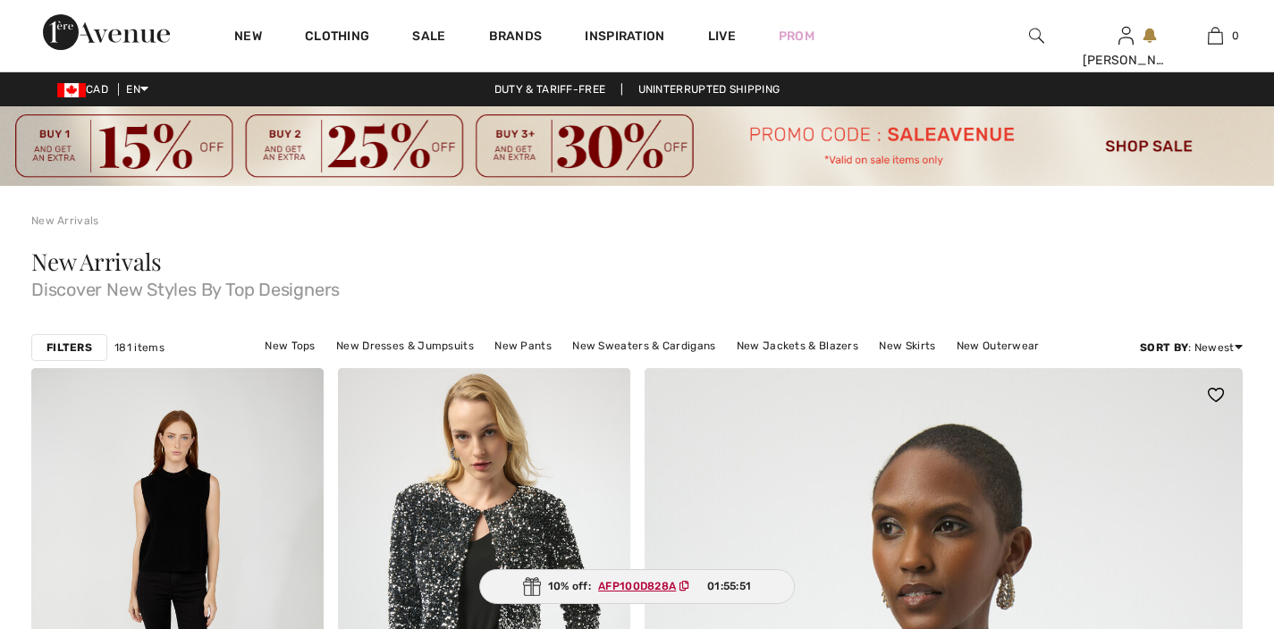
checkbox input "true"
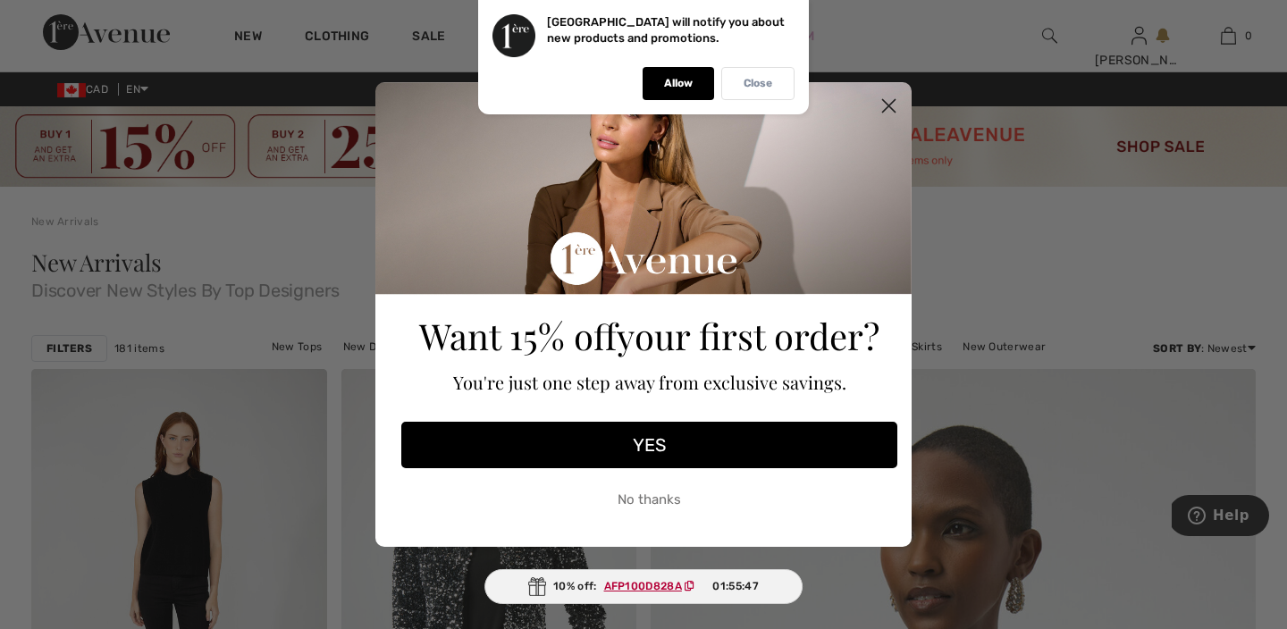
click at [757, 91] on div "Close" at bounding box center [757, 83] width 73 height 33
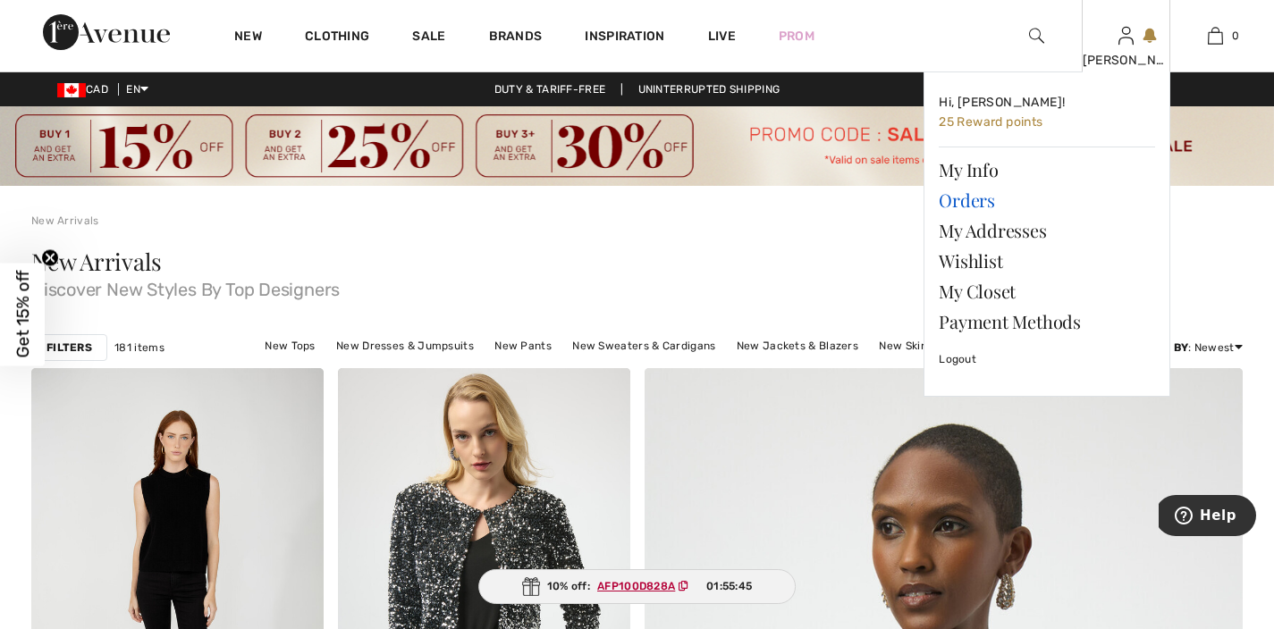
click at [961, 201] on link "Orders" at bounding box center [1046, 200] width 216 height 30
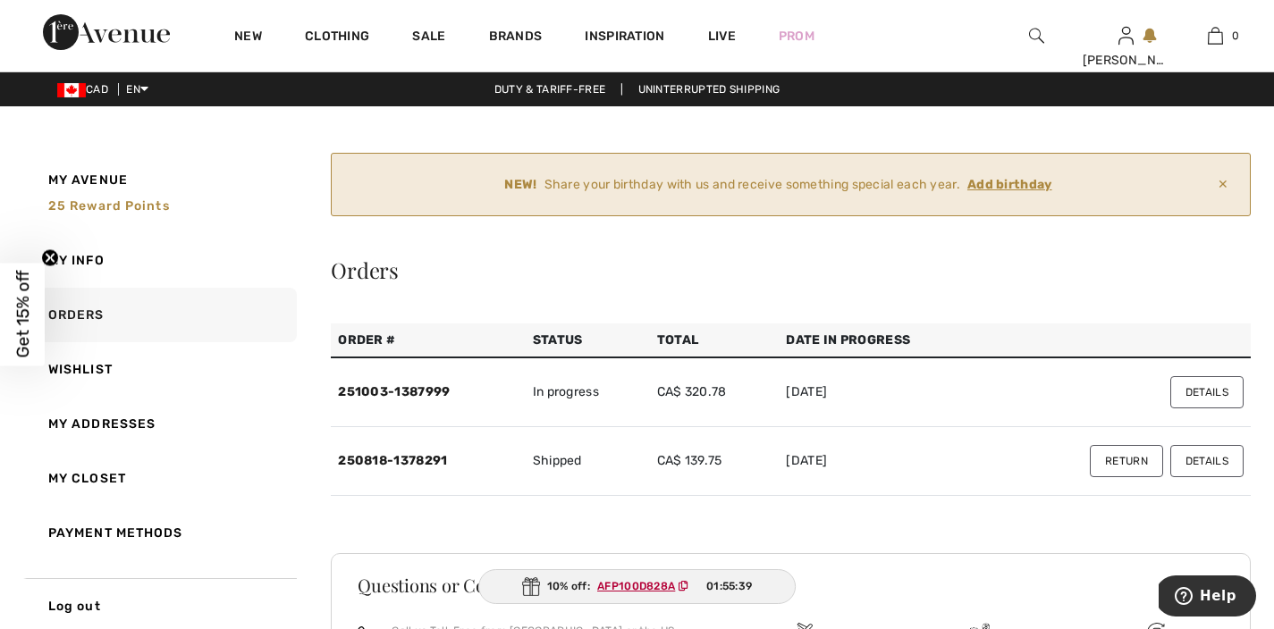
click at [1221, 390] on button "Details" at bounding box center [1206, 392] width 73 height 32
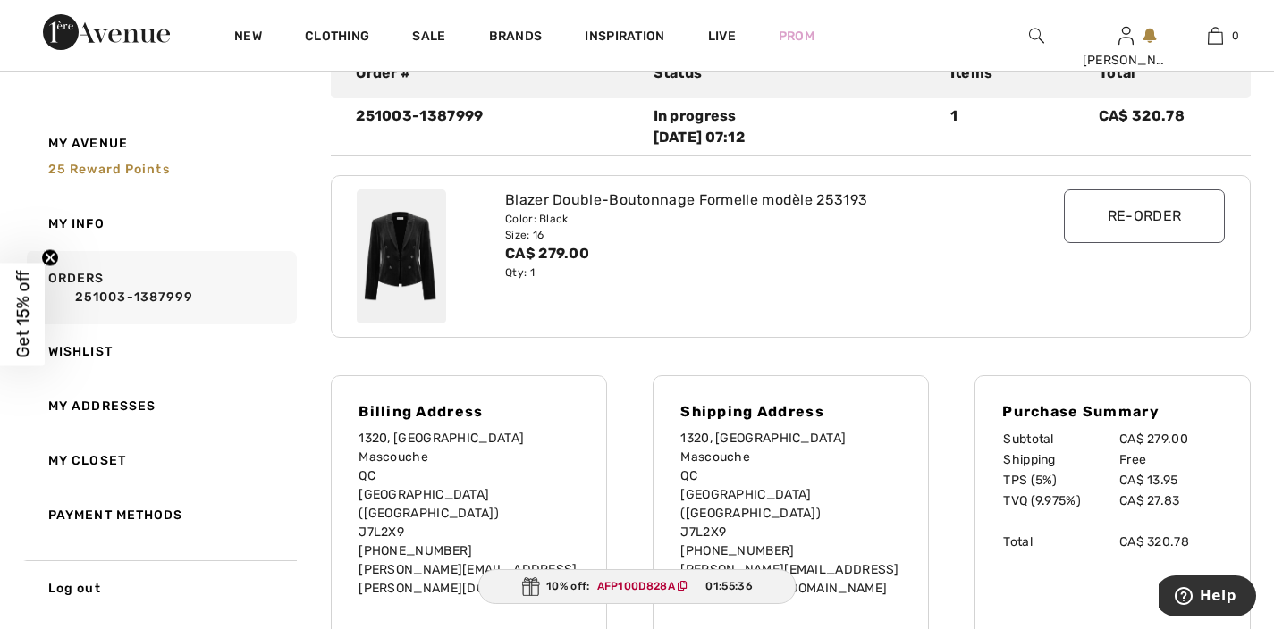
scroll to position [159, 0]
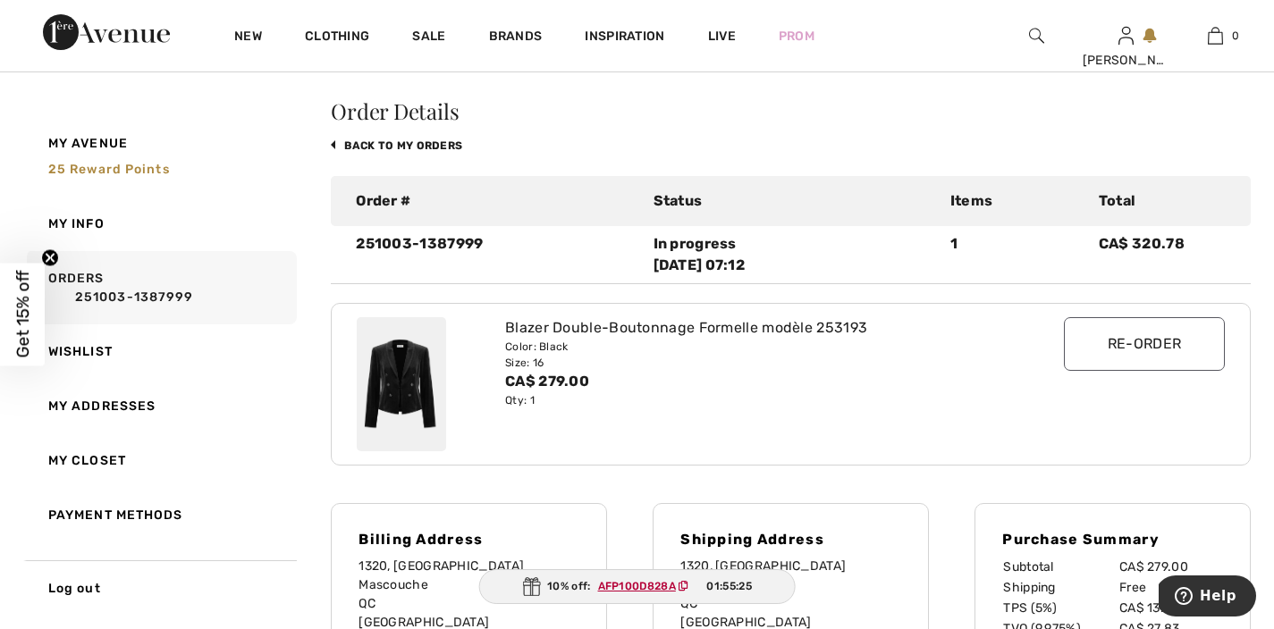
click at [1123, 347] on input "Re-order" at bounding box center [1144, 344] width 161 height 54
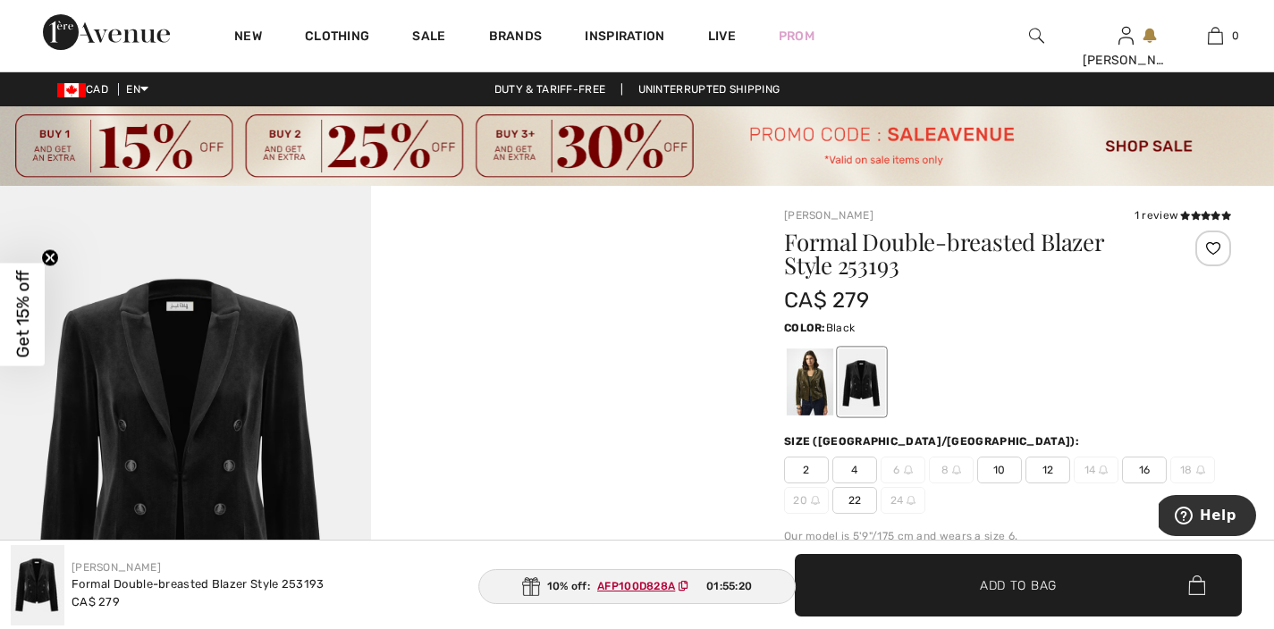
click at [1143, 470] on span "16" at bounding box center [1144, 470] width 45 height 27
click at [1009, 585] on span "Add to Bag" at bounding box center [1018, 585] width 77 height 19
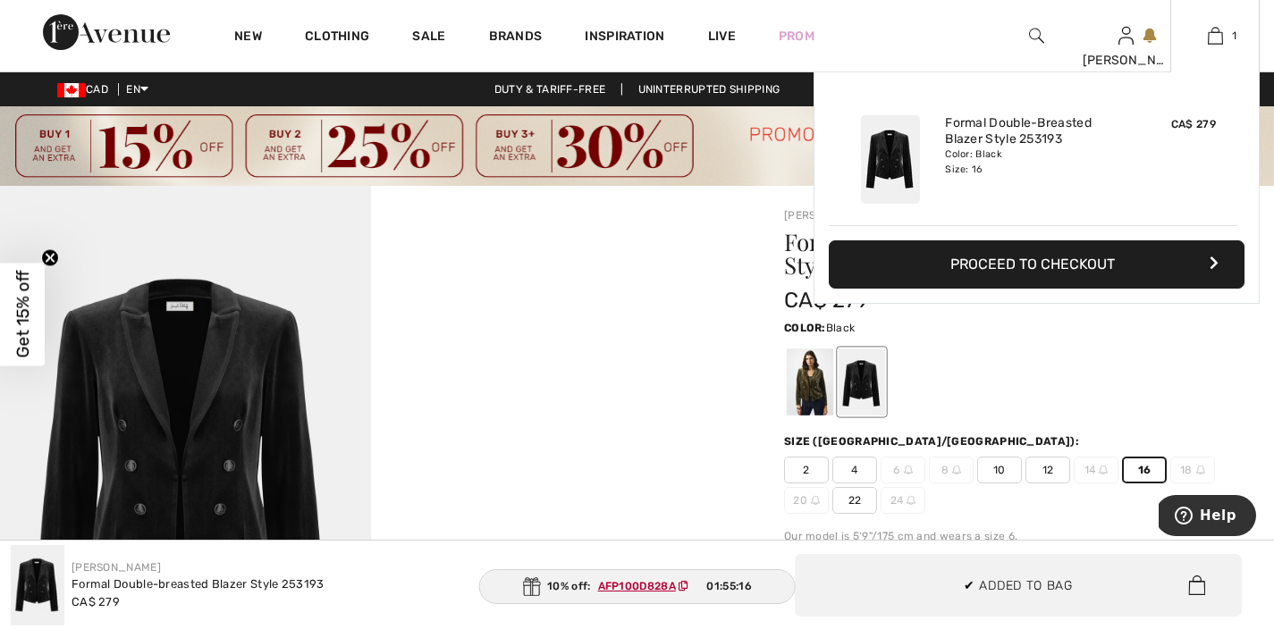
click at [1085, 267] on button "Proceed to Checkout" at bounding box center [1037, 264] width 416 height 48
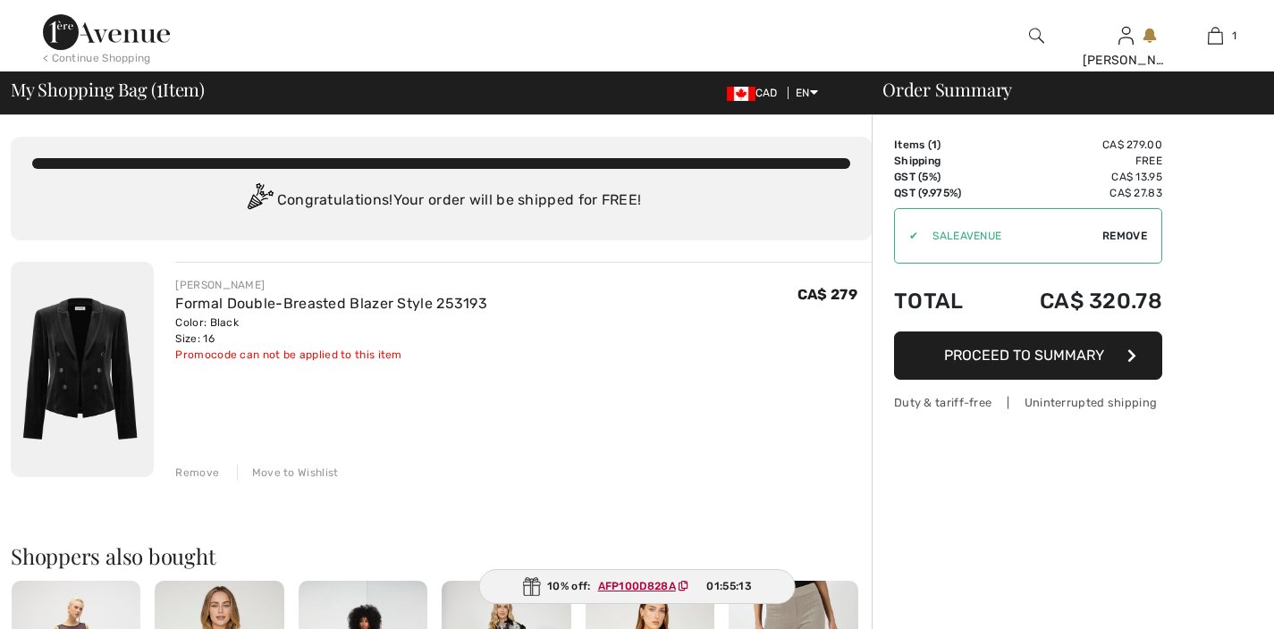
checkbox input "true"
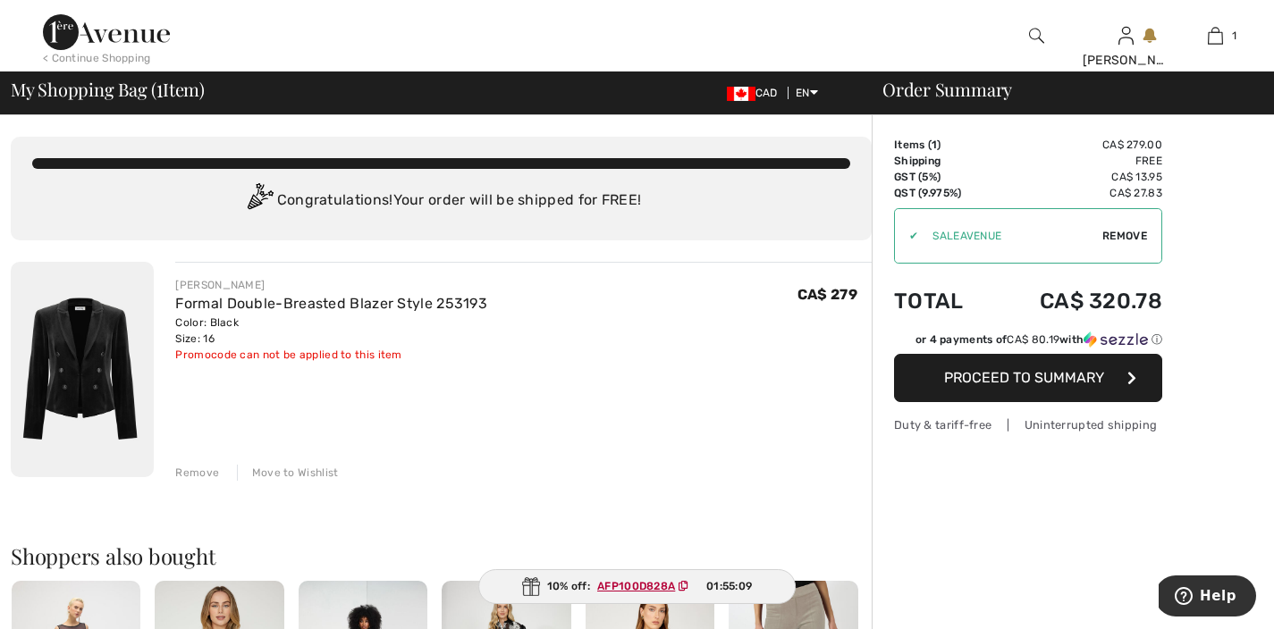
click at [1123, 235] on span "Remove" at bounding box center [1124, 236] width 45 height 16
click at [952, 238] on input "TEXT" at bounding box center [1003, 236] width 217 height 54
paste input "FLASH15"
type input "FLASH15"
click at [1127, 234] on span "Apply" at bounding box center [1130, 236] width 36 height 16
